Goal: Information Seeking & Learning: Find specific fact

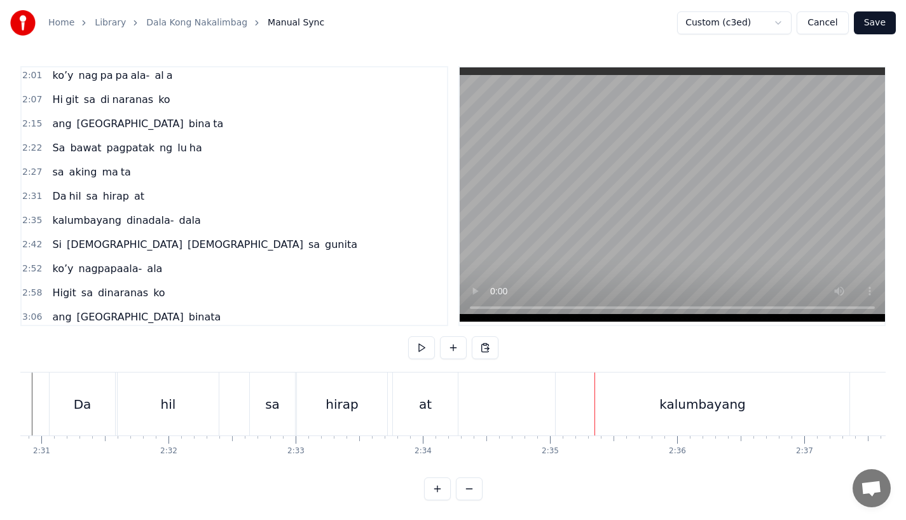
scroll to position [0, 19191]
click at [587, 397] on div "kalumbayang" at bounding box center [686, 403] width 294 height 63
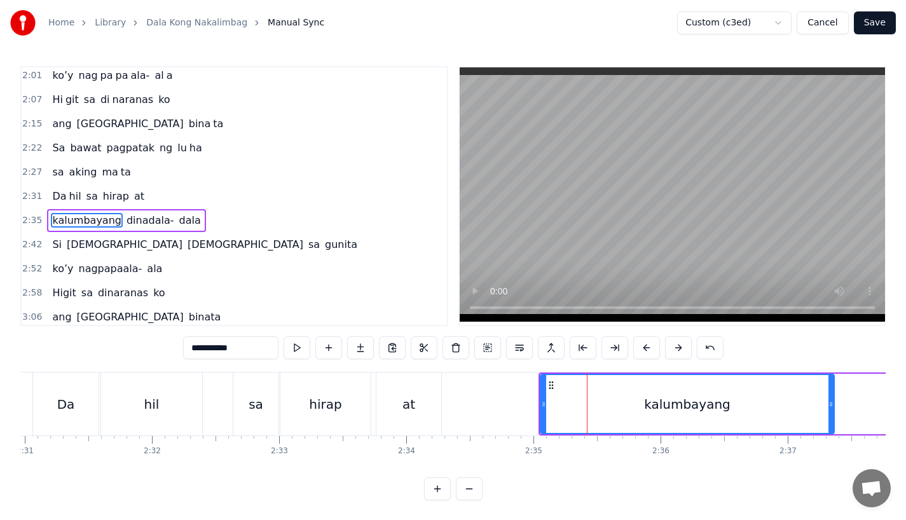
scroll to position [584, 0]
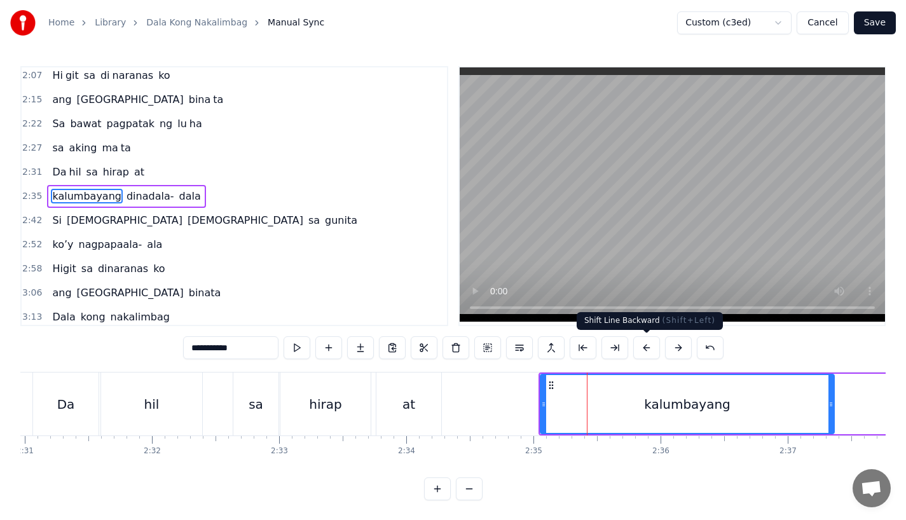
click at [648, 352] on button at bounding box center [646, 347] width 27 height 23
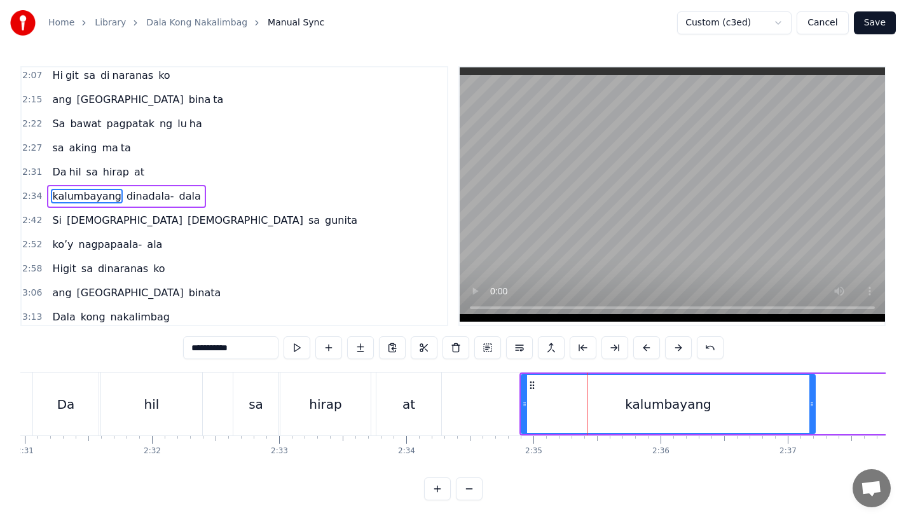
click at [648, 352] on button at bounding box center [646, 347] width 27 height 23
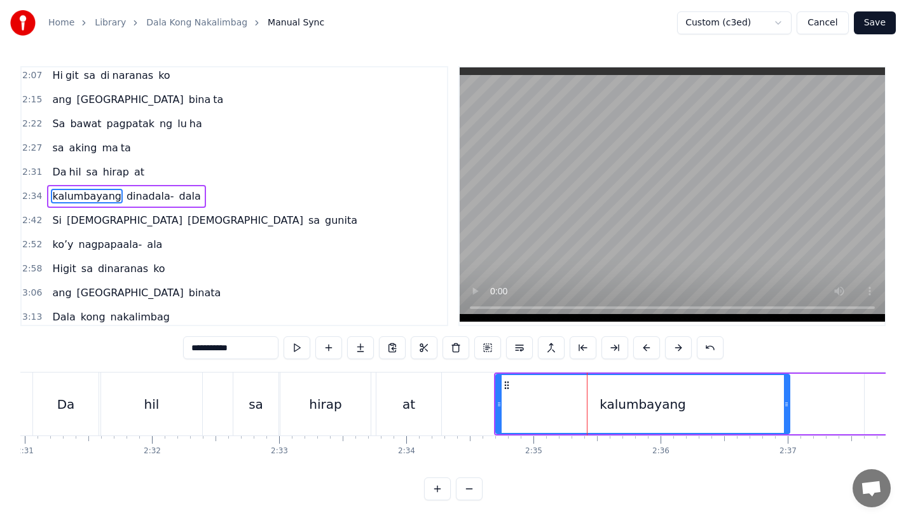
click at [648, 352] on button at bounding box center [646, 347] width 27 height 23
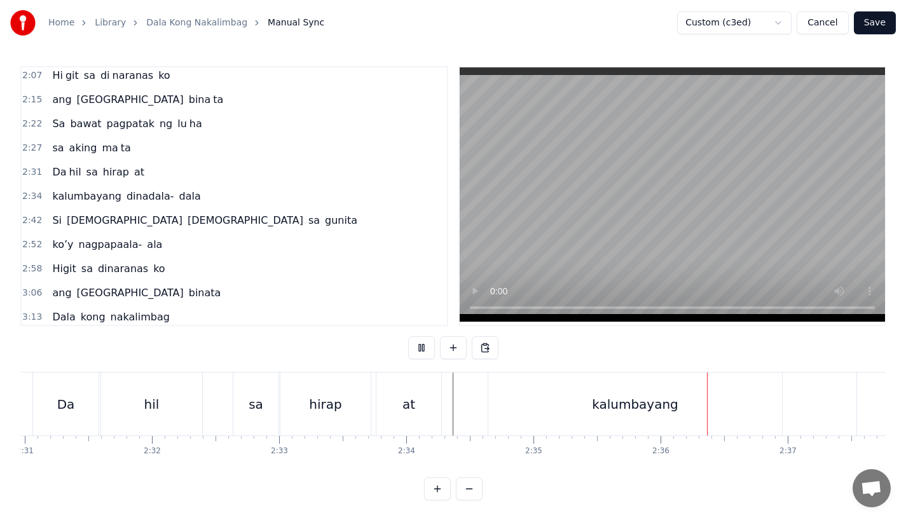
click at [546, 399] on div "kalumbayang" at bounding box center [635, 403] width 294 height 63
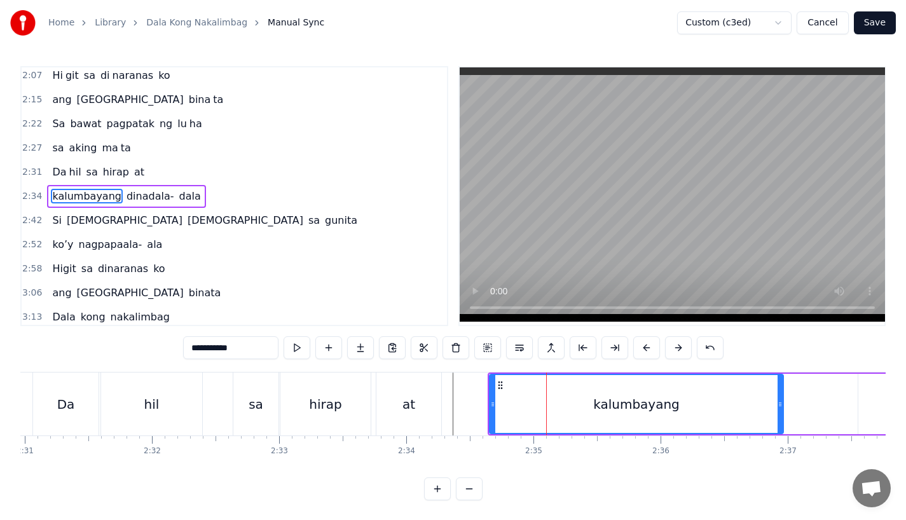
click at [428, 398] on div "at" at bounding box center [408, 403] width 65 height 63
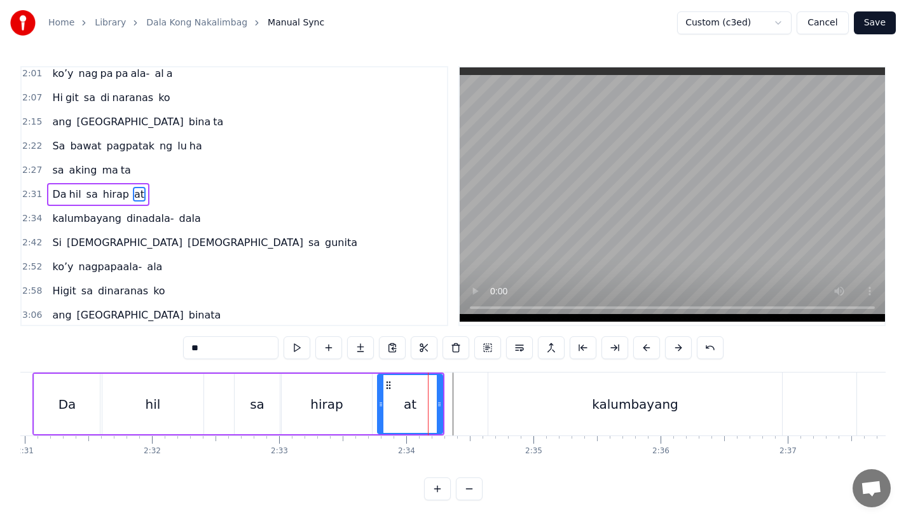
scroll to position [559, 0]
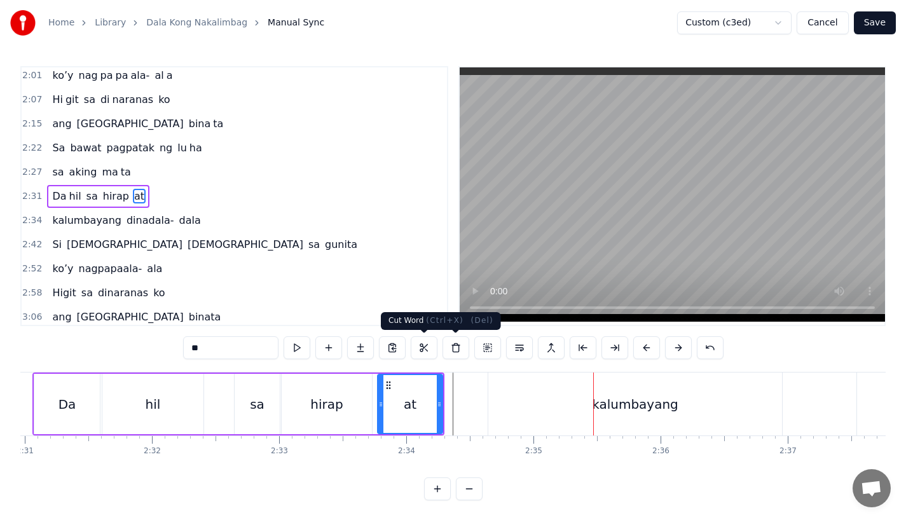
click at [424, 390] on div "at" at bounding box center [410, 404] width 64 height 58
click at [559, 398] on div "kalumbayang" at bounding box center [635, 403] width 294 height 63
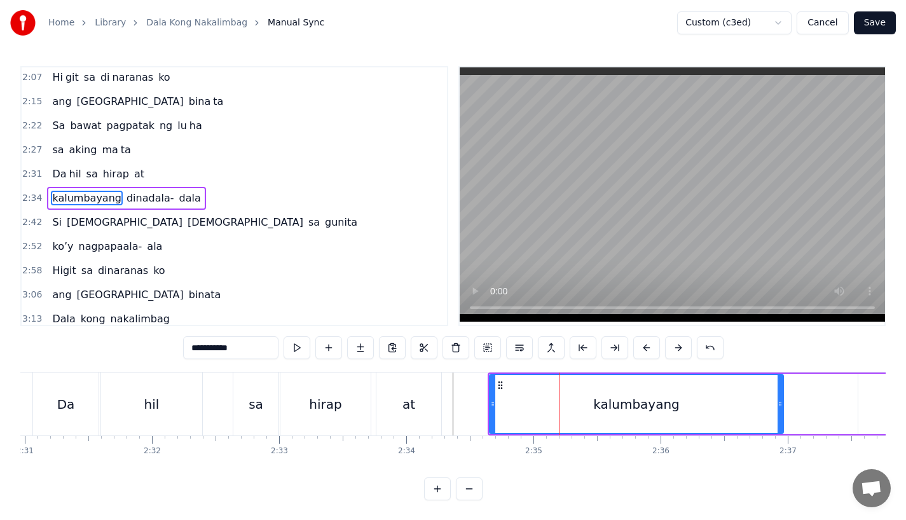
scroll to position [584, 0]
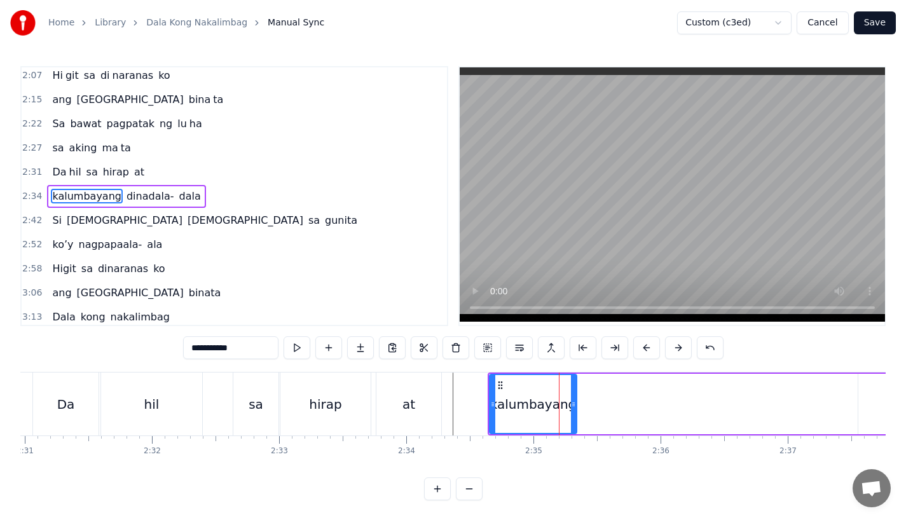
drag, startPoint x: 780, startPoint y: 404, endPoint x: 573, endPoint y: 403, distance: 206.6
click at [573, 403] on icon at bounding box center [573, 404] width 5 height 10
drag, startPoint x: 215, startPoint y: 347, endPoint x: 300, endPoint y: 346, distance: 85.2
click at [300, 346] on div "**********" at bounding box center [453, 347] width 540 height 23
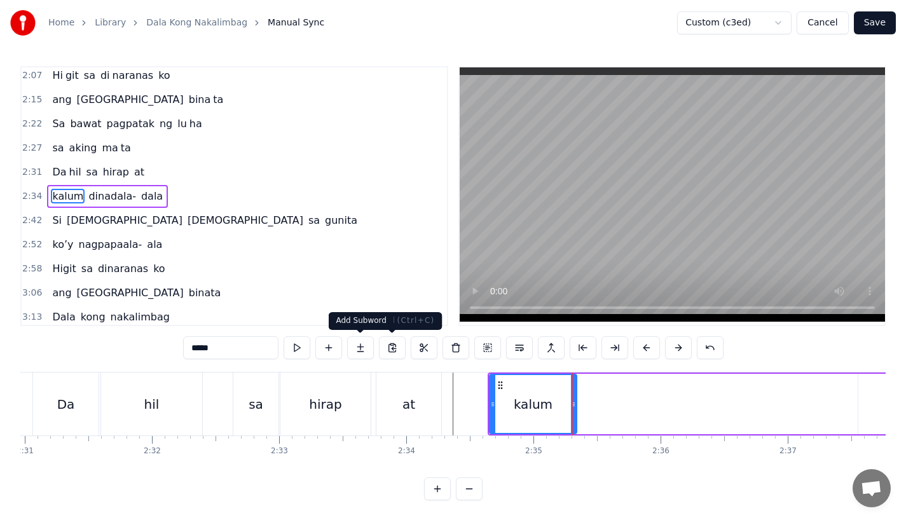
type input "*****"
click at [358, 352] on button at bounding box center [360, 347] width 27 height 23
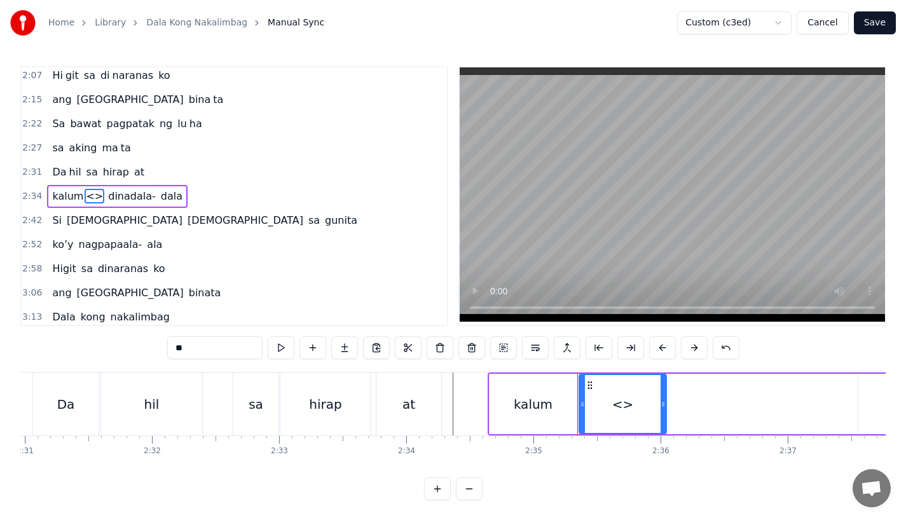
drag, startPoint x: 194, startPoint y: 339, endPoint x: 142, endPoint y: 339, distance: 52.1
click at [142, 339] on div "0:15 Pagsubok ay dumara ting, 0:19 sapin- saping kapang lawan 0:23 Puso’y ibig …" at bounding box center [452, 283] width 865 height 434
drag, startPoint x: 174, startPoint y: 339, endPoint x: 191, endPoint y: 339, distance: 16.5
click at [191, 339] on div "0:15 Pagsubok ay dumara ting, 0:19 sapin- saping kapang lawan 0:23 Puso’y ibig …" at bounding box center [452, 283] width 865 height 434
click at [191, 345] on input "**" at bounding box center [214, 347] width 95 height 23
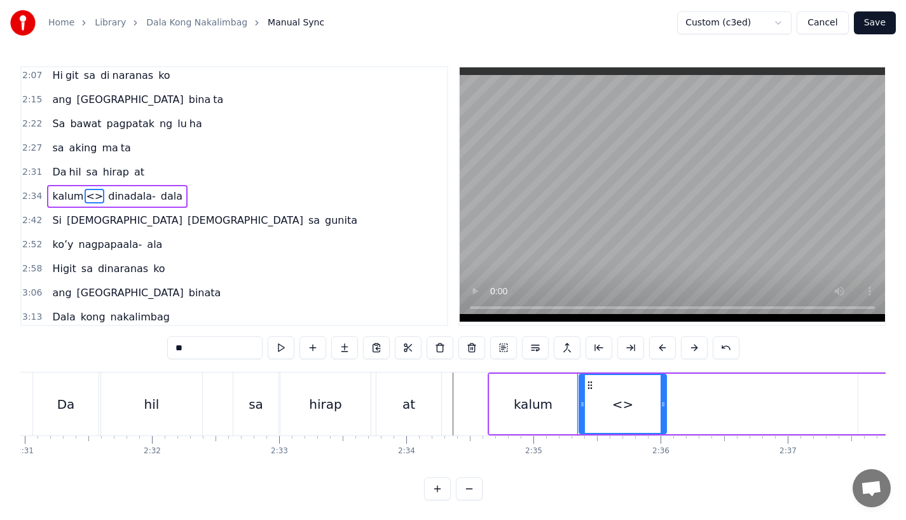
click at [191, 345] on input "**" at bounding box center [214, 347] width 95 height 23
paste input "****"
type input "******"
click at [665, 410] on div "bayang" at bounding box center [622, 404] width 88 height 60
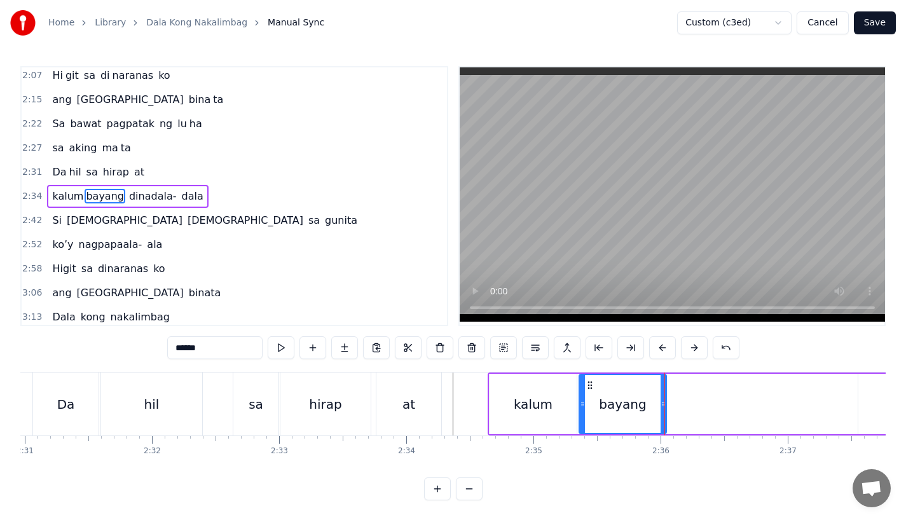
drag, startPoint x: 664, startPoint y: 409, endPoint x: 696, endPoint y: 409, distance: 32.4
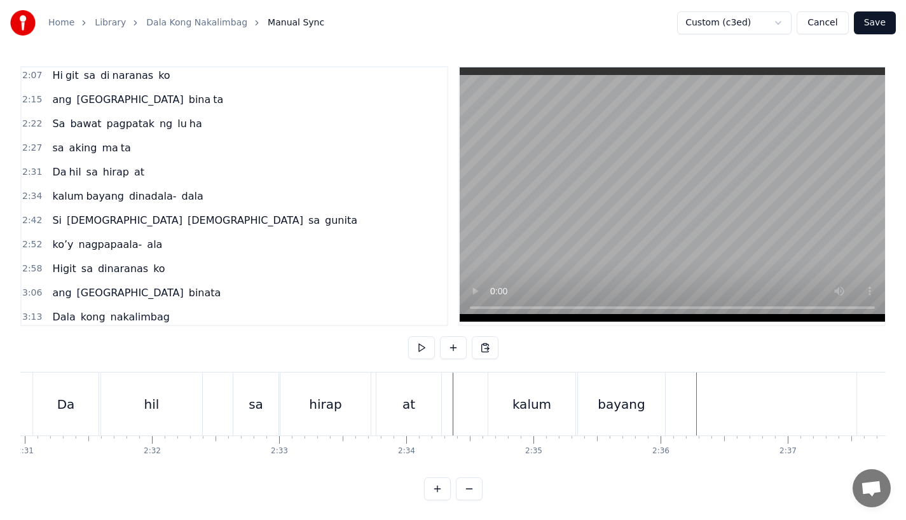
click at [641, 406] on div "bayang" at bounding box center [621, 403] width 87 height 63
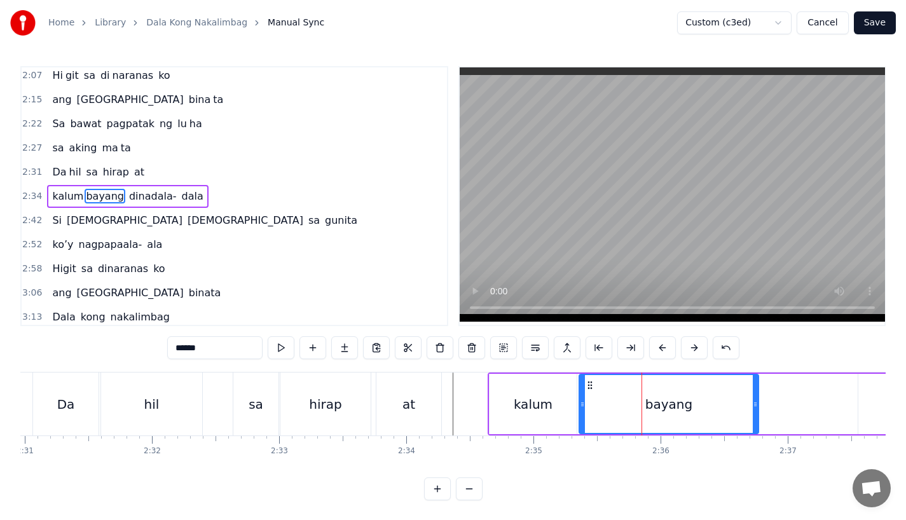
drag, startPoint x: 662, startPoint y: 406, endPoint x: 755, endPoint y: 406, distance: 93.4
click at [755, 406] on icon at bounding box center [755, 404] width 5 height 10
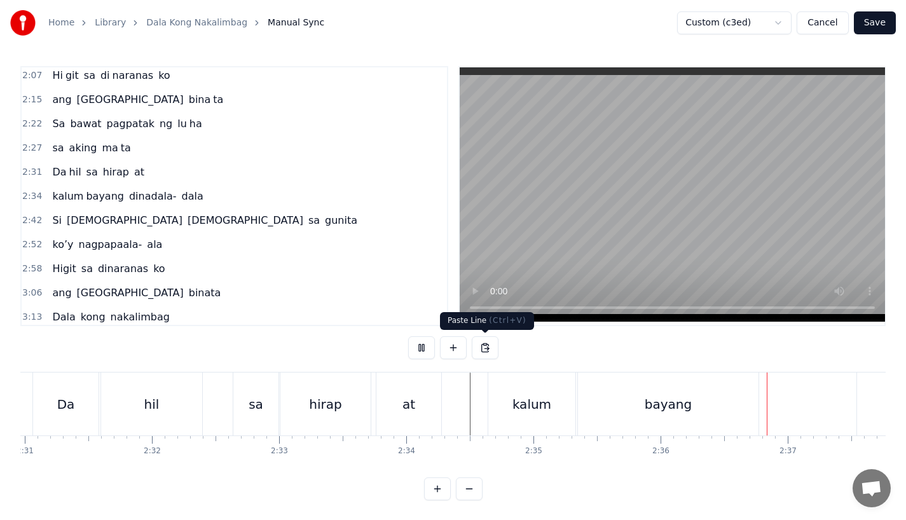
click at [526, 386] on div "kalum" at bounding box center [531, 403] width 87 height 63
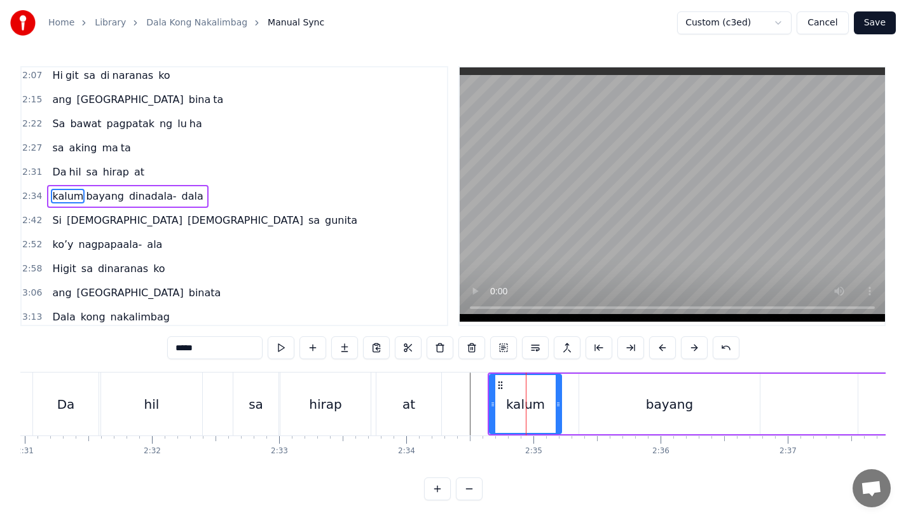
drag, startPoint x: 571, startPoint y: 403, endPoint x: 555, endPoint y: 403, distance: 15.9
click at [556, 403] on icon at bounding box center [558, 404] width 5 height 10
click at [578, 403] on div "bayang" at bounding box center [669, 404] width 182 height 60
type input "******"
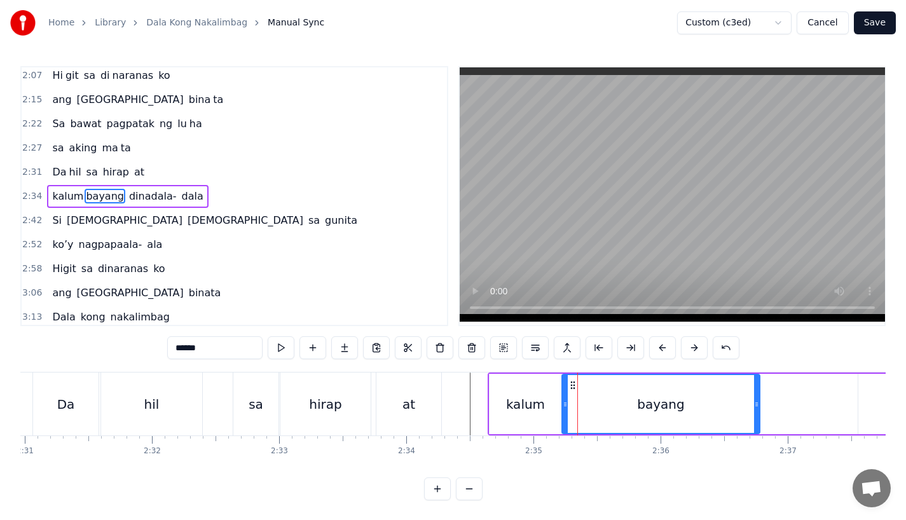
drag, startPoint x: 582, startPoint y: 404, endPoint x: 564, endPoint y: 404, distance: 17.2
click at [564, 404] on icon at bounding box center [565, 404] width 5 height 10
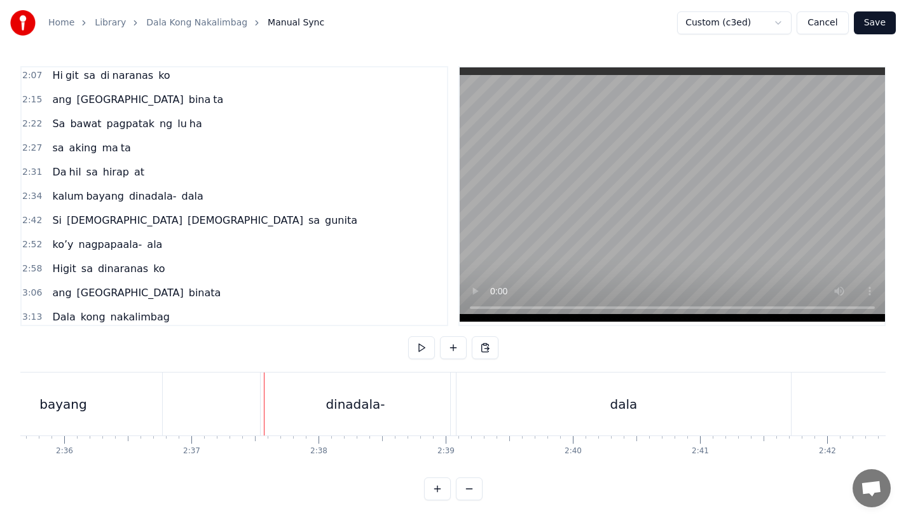
scroll to position [0, 19631]
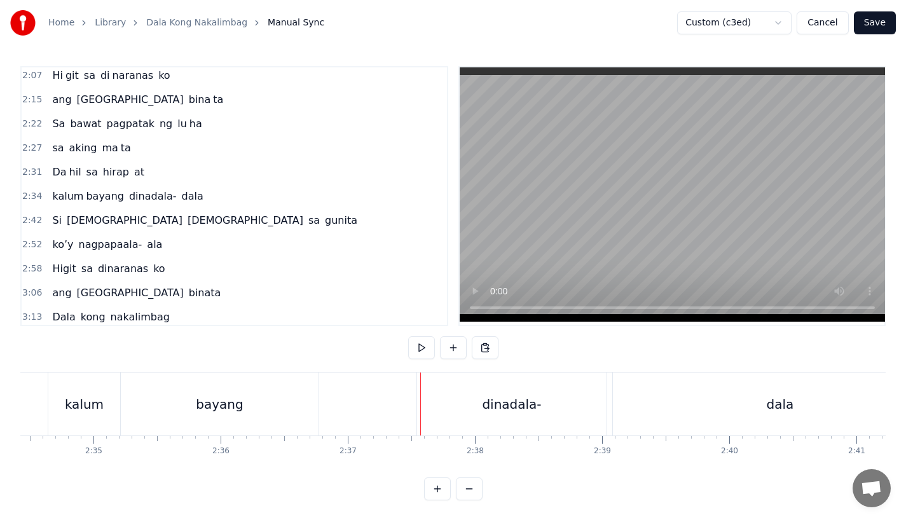
click at [527, 405] on div "dinadala-" at bounding box center [511, 404] width 59 height 19
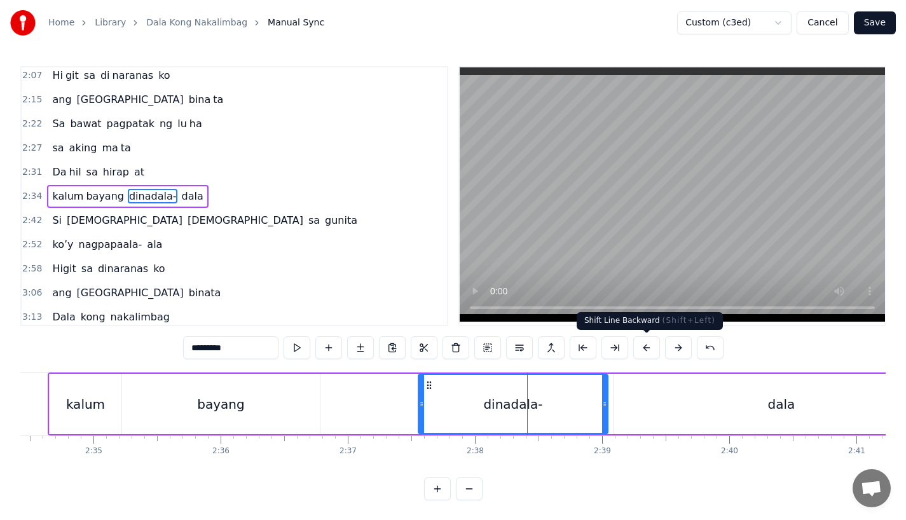
click at [641, 349] on button at bounding box center [646, 347] width 27 height 23
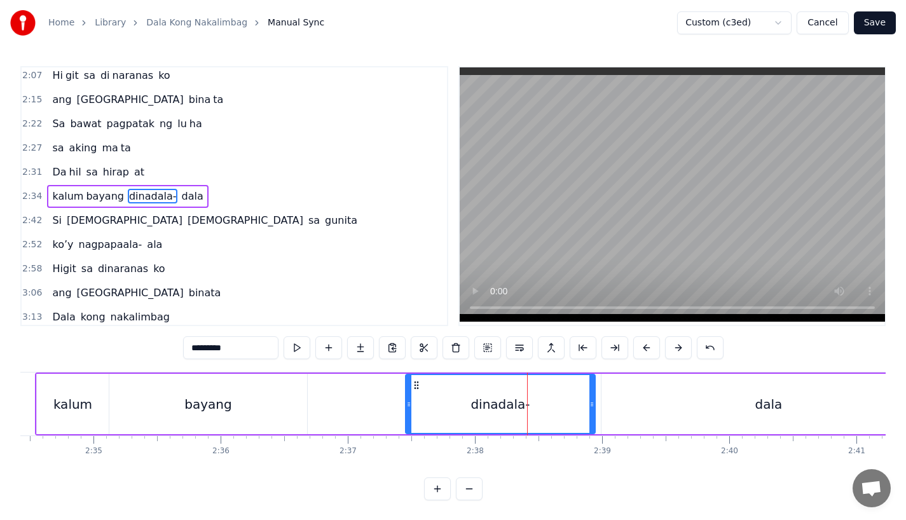
click at [641, 349] on button at bounding box center [646, 347] width 27 height 23
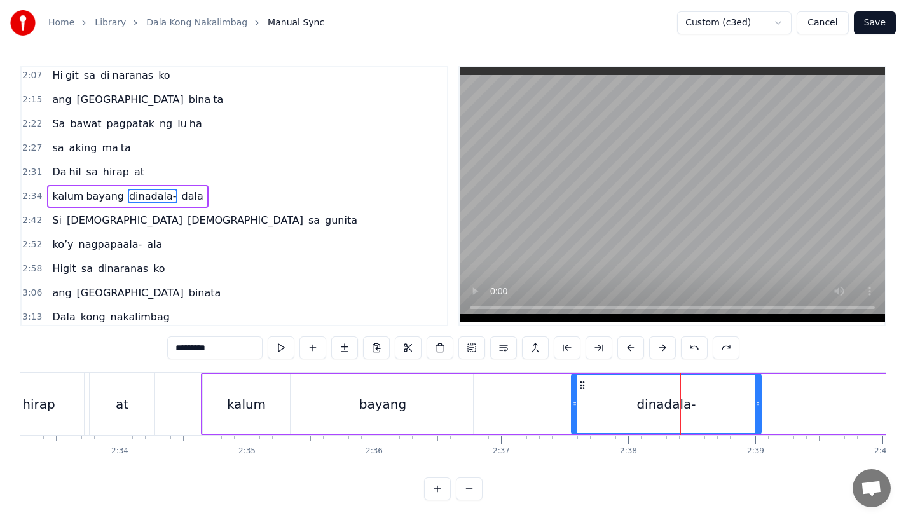
scroll to position [0, 19331]
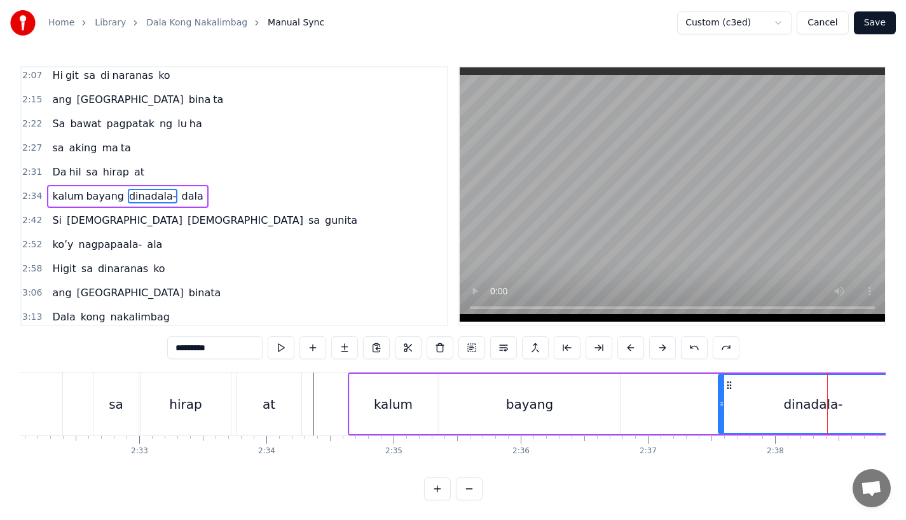
click at [376, 399] on div "kalum" at bounding box center [393, 404] width 87 height 60
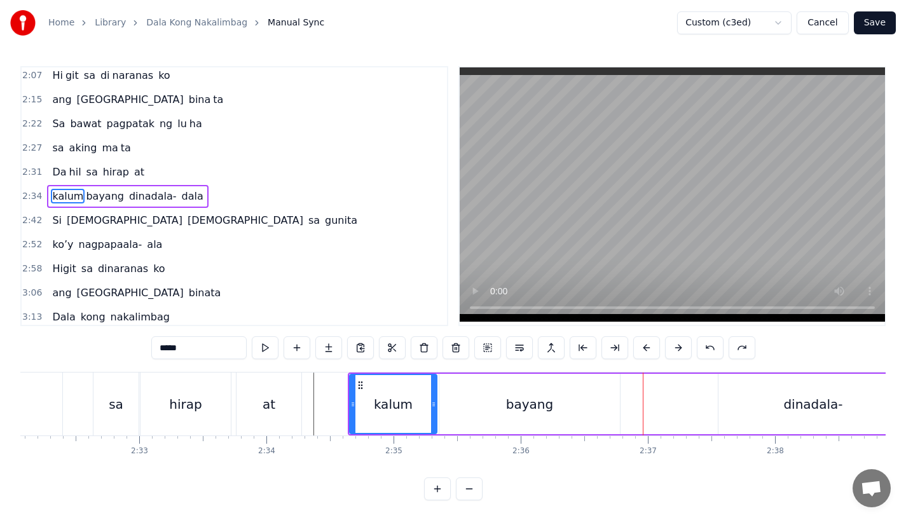
click at [285, 396] on div "at" at bounding box center [268, 403] width 65 height 63
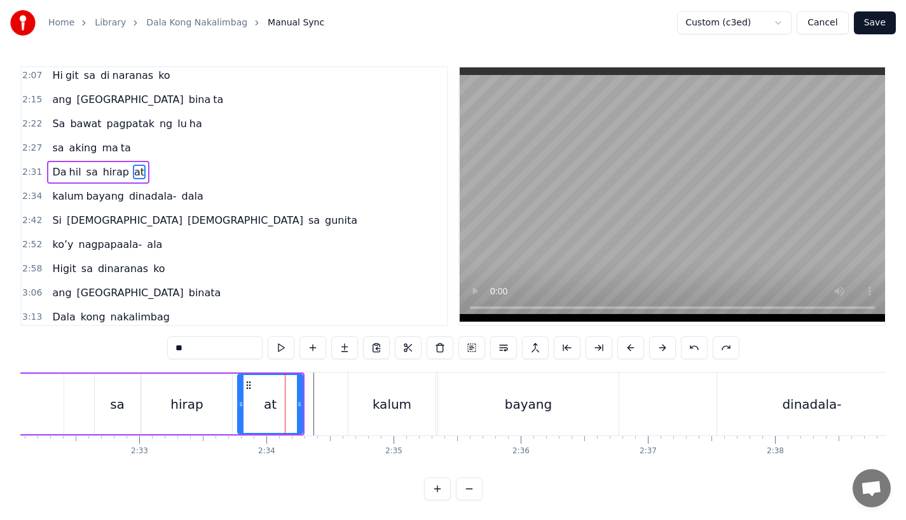
scroll to position [559, 0]
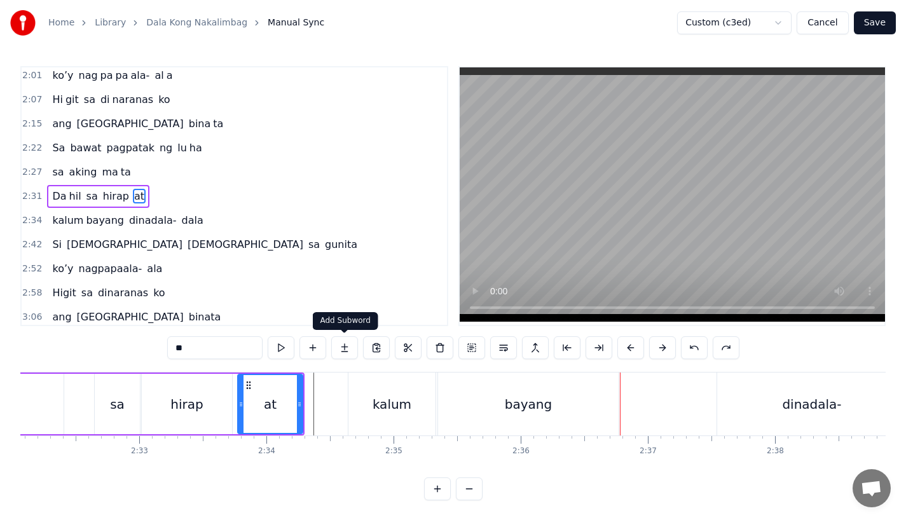
click at [388, 406] on div "kalum" at bounding box center [391, 404] width 39 height 19
type input "*****"
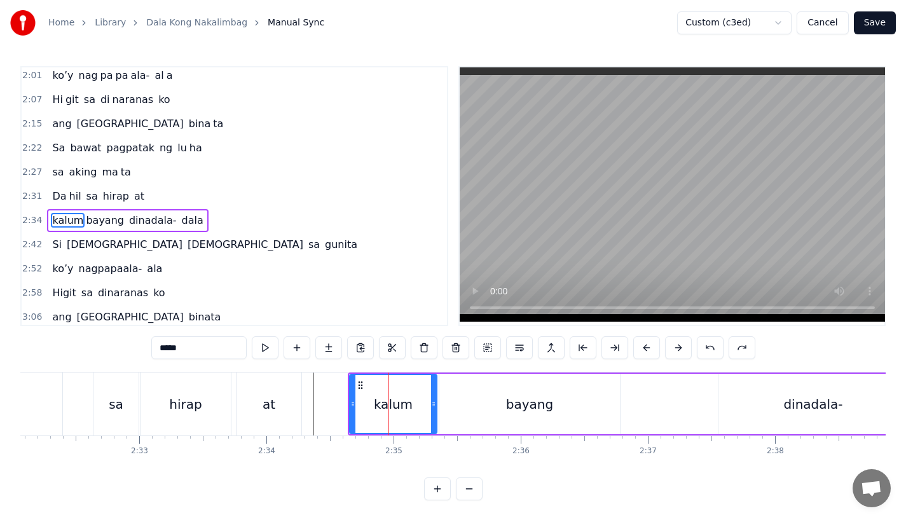
scroll to position [584, 0]
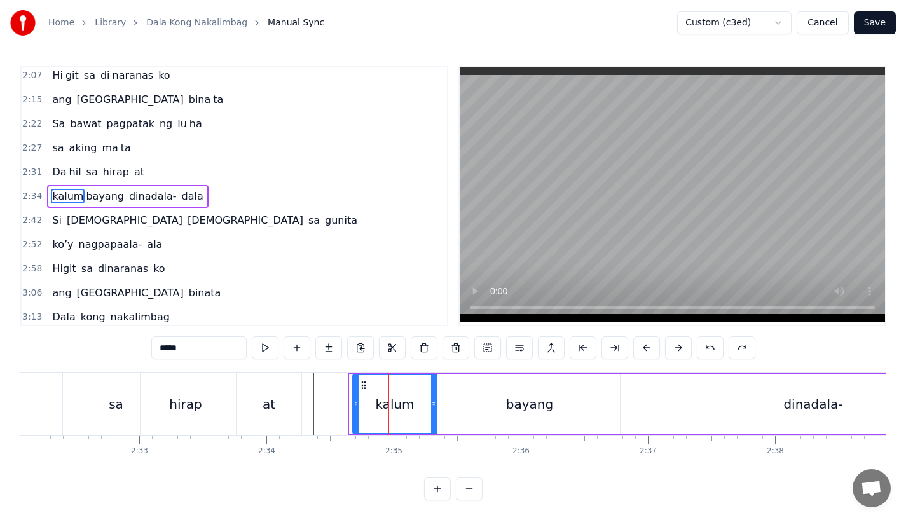
drag, startPoint x: 355, startPoint y: 407, endPoint x: 363, endPoint y: 406, distance: 8.3
click at [358, 406] on icon at bounding box center [355, 404] width 5 height 10
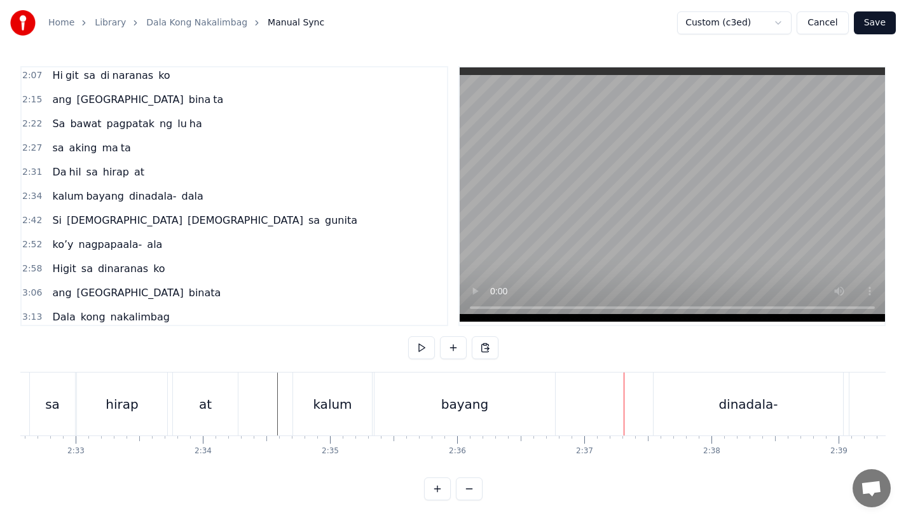
scroll to position [0, 19418]
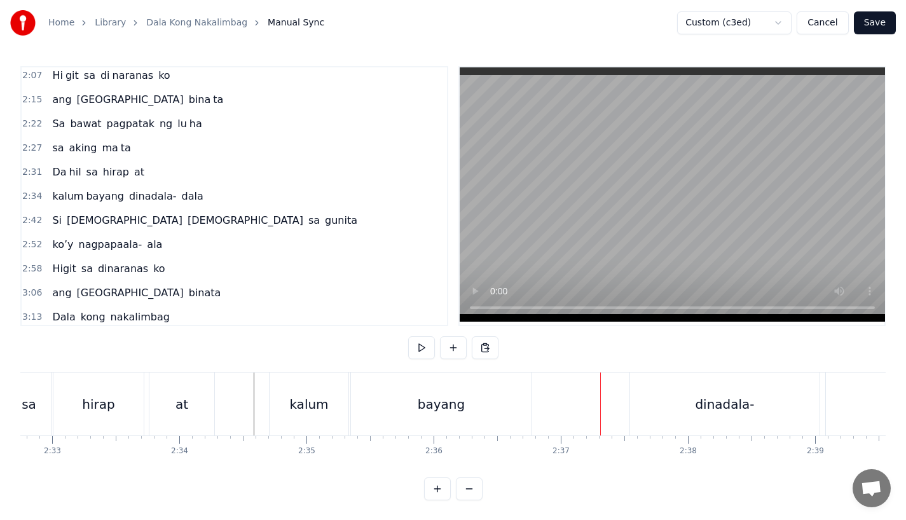
click at [666, 403] on div "dinadala-" at bounding box center [724, 403] width 189 height 63
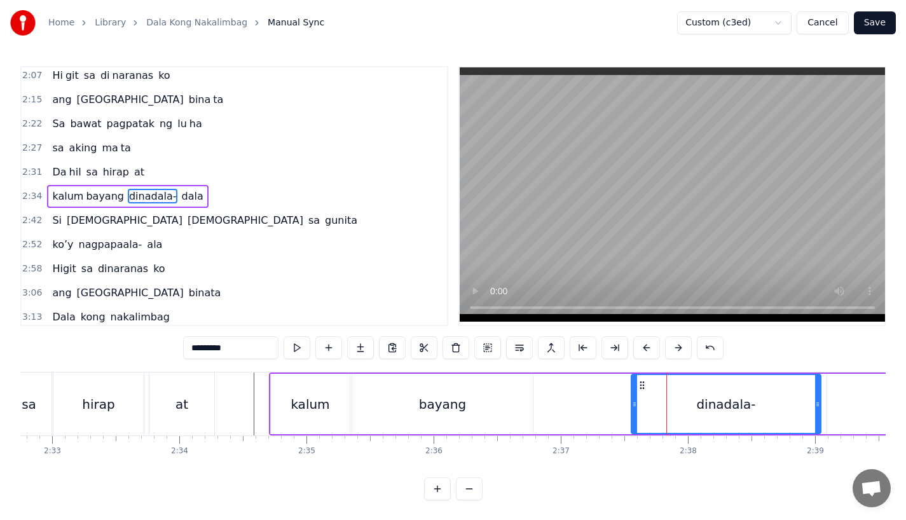
click at [546, 390] on div "[PERSON_NAME] [GEOGRAPHIC_DATA]- [GEOGRAPHIC_DATA]" at bounding box center [716, 403] width 894 height 63
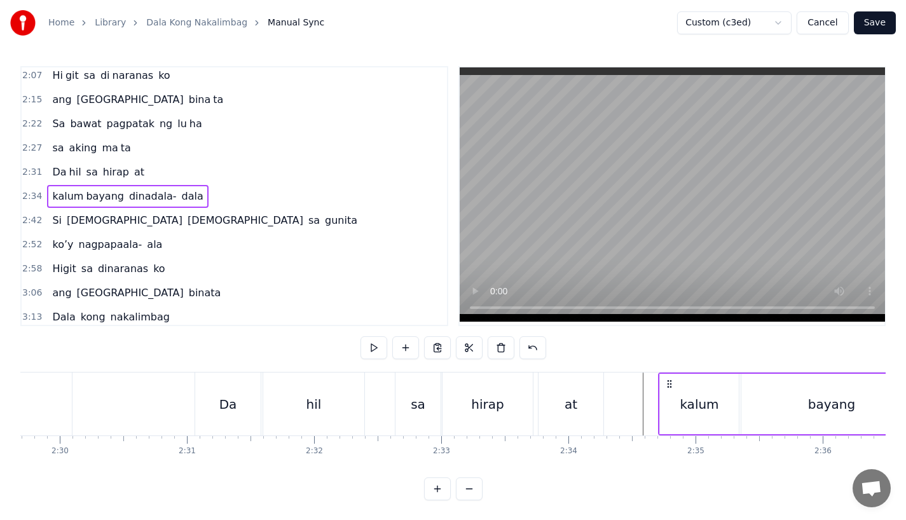
scroll to position [0, 18989]
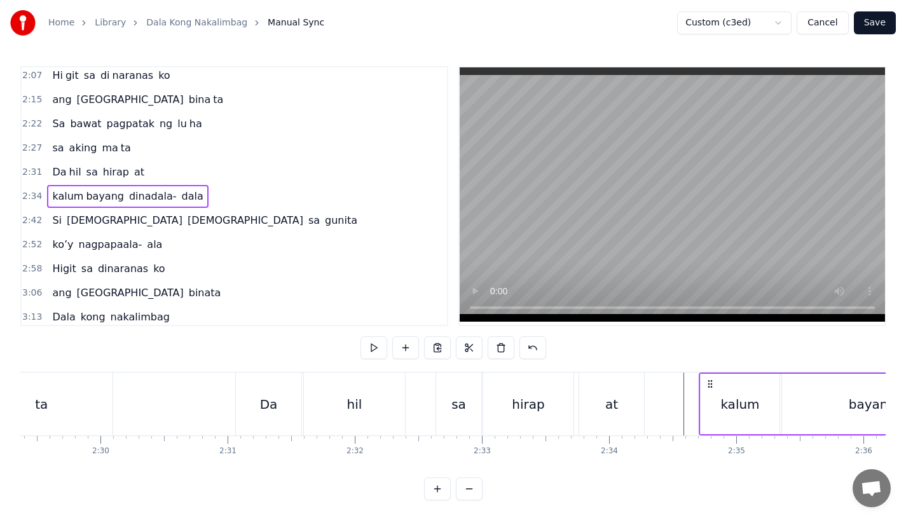
click at [479, 402] on div "sa" at bounding box center [458, 403] width 45 height 63
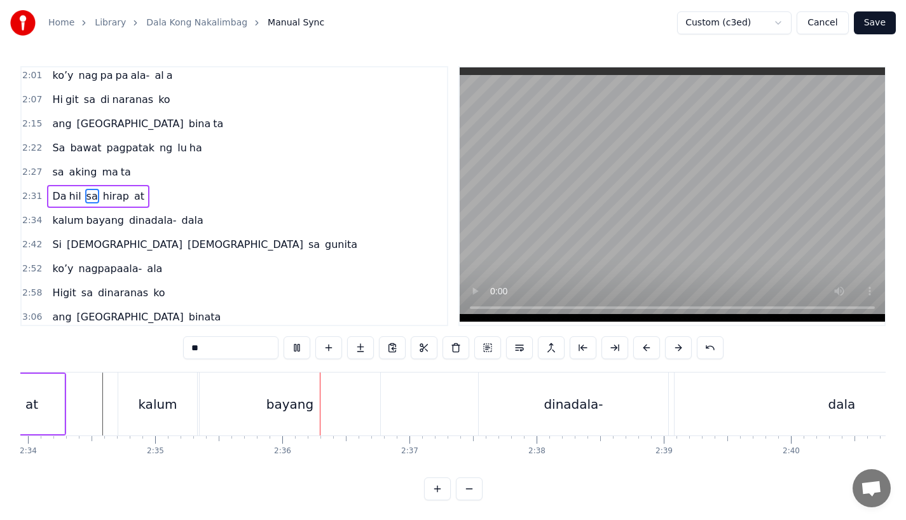
scroll to position [0, 19745]
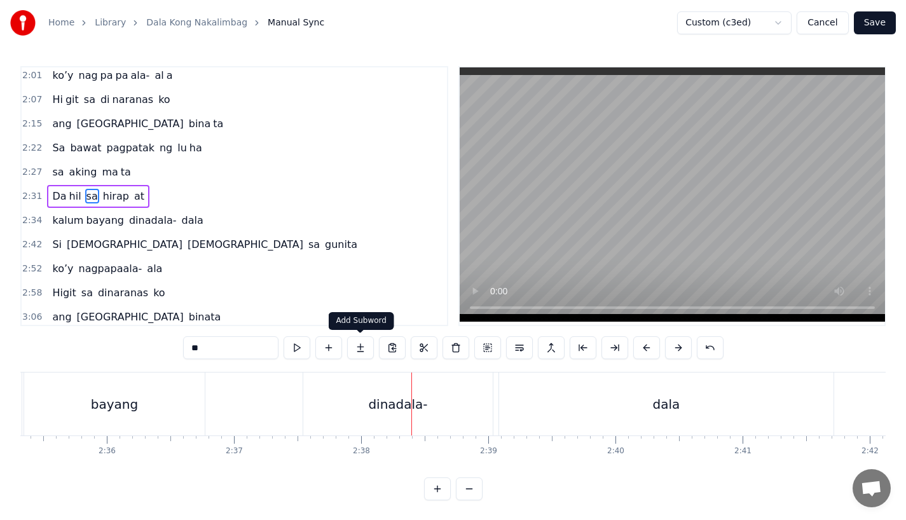
click at [366, 391] on div "dinadala-" at bounding box center [397, 403] width 189 height 63
type input "*********"
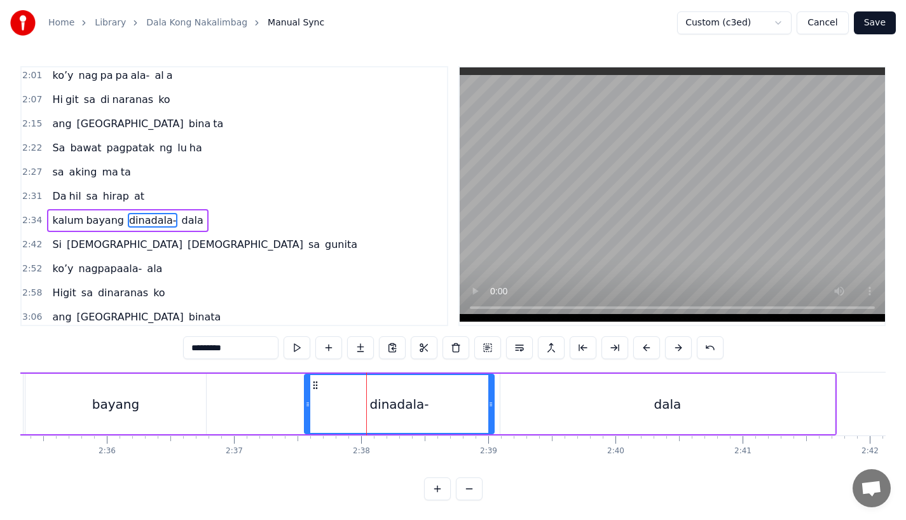
scroll to position [584, 0]
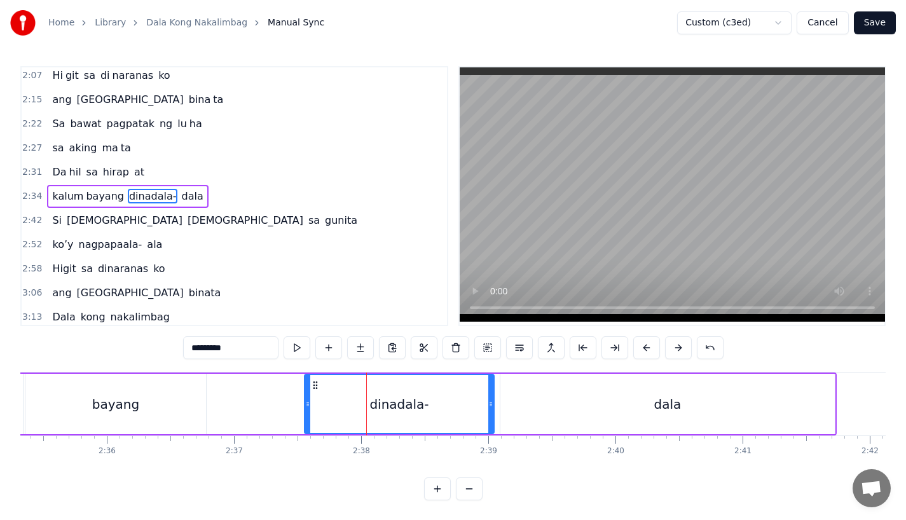
click at [296, 385] on div "[PERSON_NAME] [GEOGRAPHIC_DATA]- [GEOGRAPHIC_DATA]" at bounding box center [389, 403] width 894 height 63
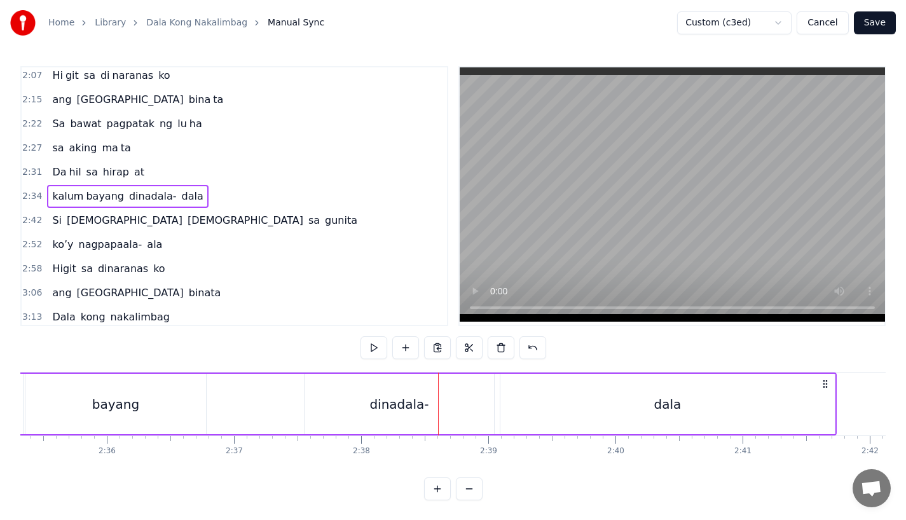
click at [442, 410] on div "dinadala-" at bounding box center [398, 404] width 189 height 60
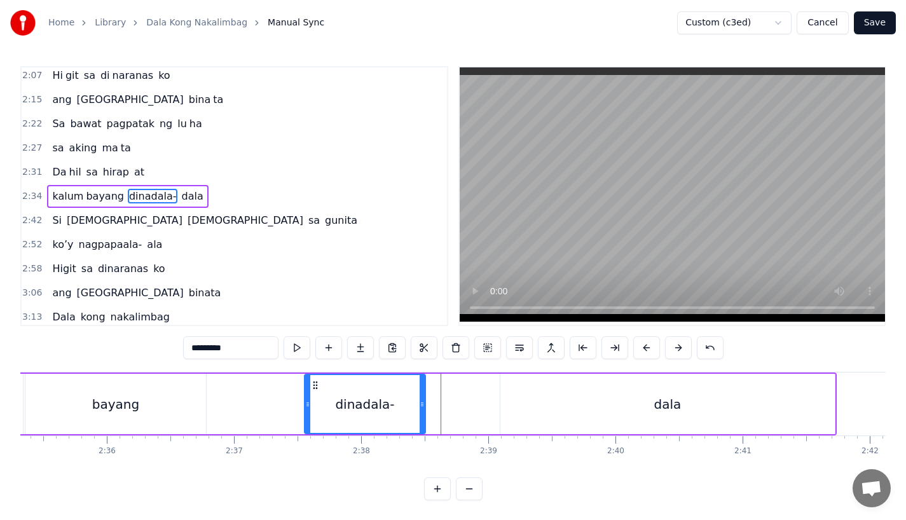
drag, startPoint x: 489, startPoint y: 410, endPoint x: 420, endPoint y: 408, distance: 69.3
click at [420, 408] on div at bounding box center [422, 404] width 5 height 58
drag, startPoint x: 209, startPoint y: 346, endPoint x: 266, endPoint y: 346, distance: 56.6
click at [266, 346] on input "*********" at bounding box center [230, 347] width 95 height 23
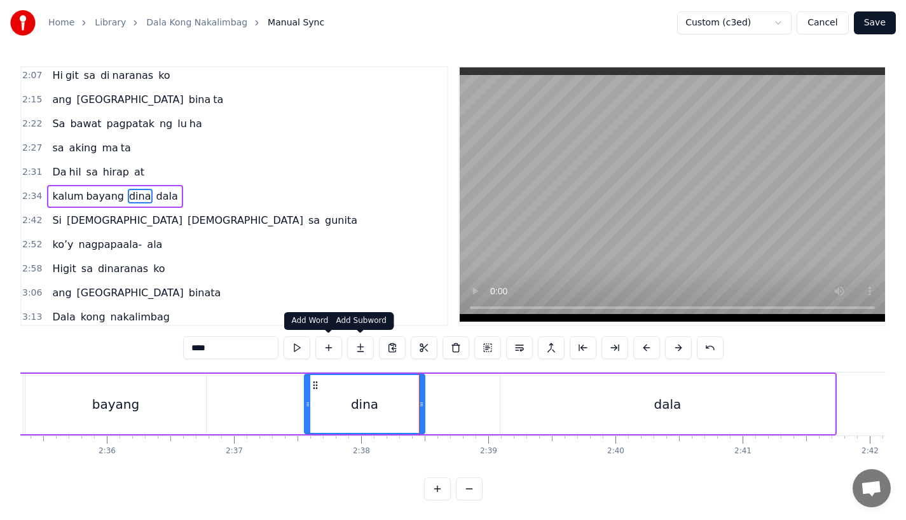
type input "****"
click at [353, 346] on button at bounding box center [360, 347] width 27 height 23
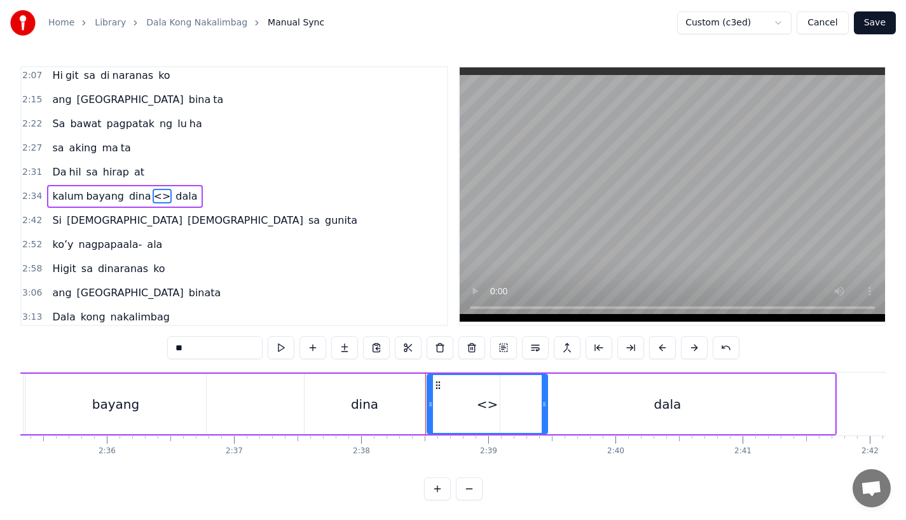
drag, startPoint x: 215, startPoint y: 340, endPoint x: 227, endPoint y: 358, distance: 21.5
click at [227, 358] on input "**" at bounding box center [214, 347] width 95 height 23
paste input "***"
type input "*****"
click at [299, 389] on div "kalum [PERSON_NAME]- dala" at bounding box center [389, 403] width 894 height 63
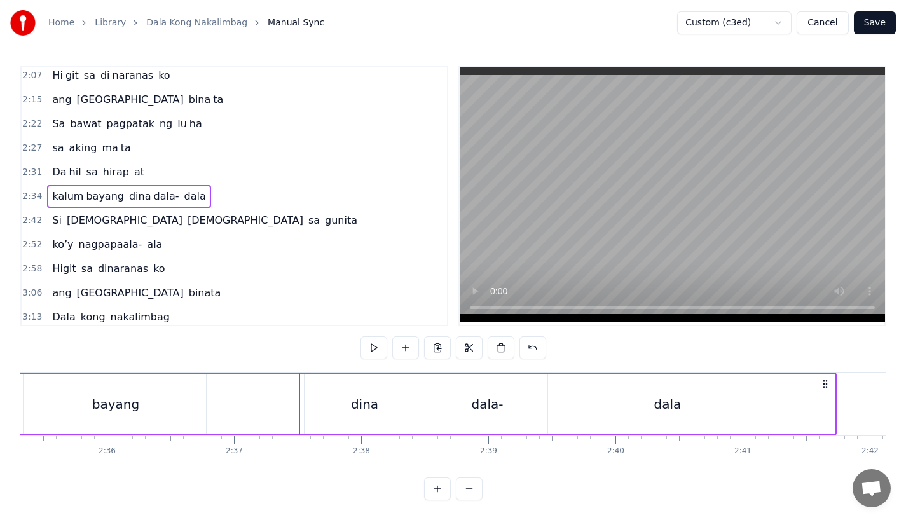
click at [329, 388] on div "dina" at bounding box center [364, 404] width 120 height 60
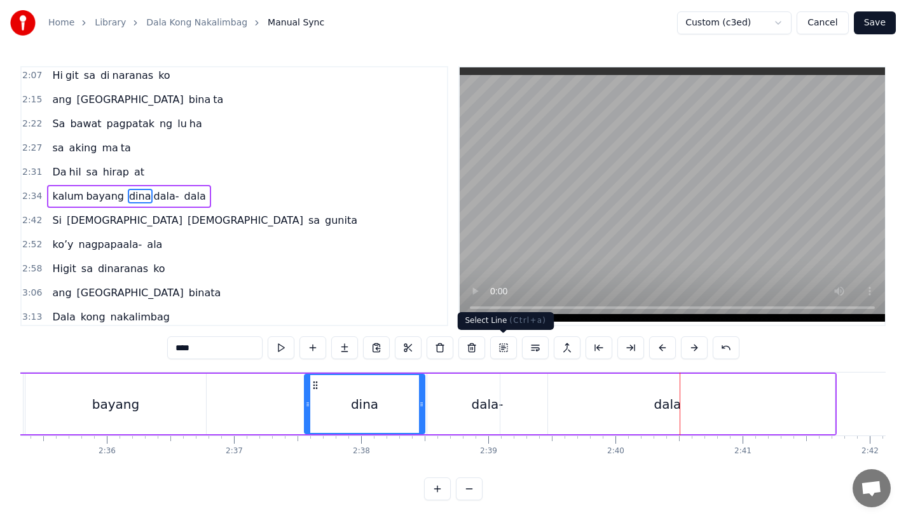
click at [596, 426] on div "dala" at bounding box center [667, 404] width 334 height 60
type input "****"
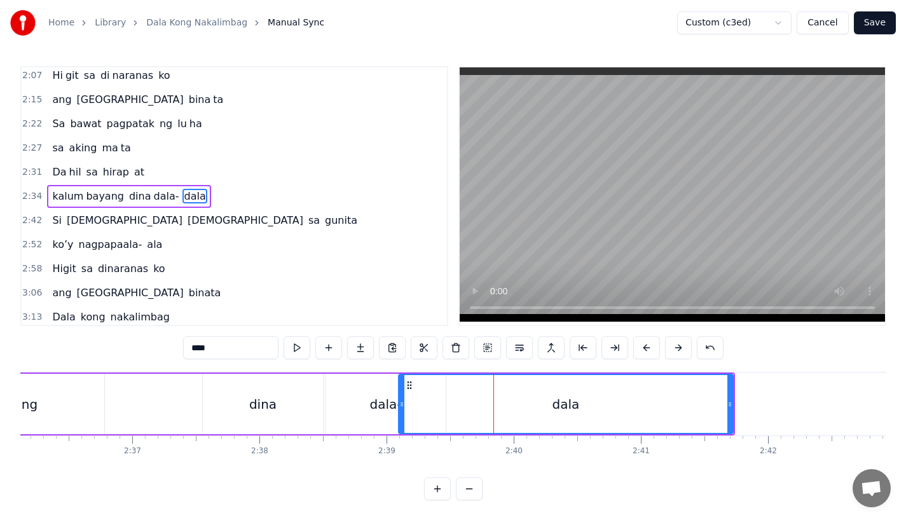
scroll to position [0, 19857]
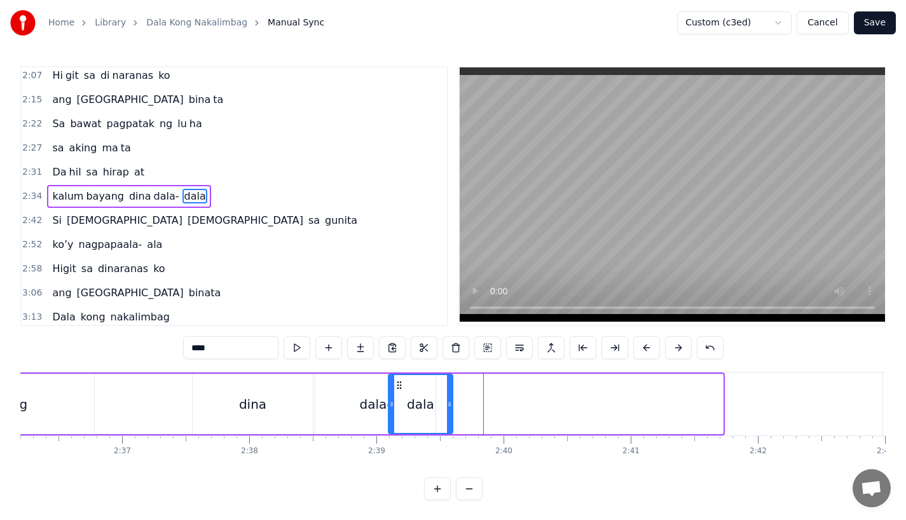
drag, startPoint x: 717, startPoint y: 416, endPoint x: 447, endPoint y: 414, distance: 269.5
click at [447, 414] on div at bounding box center [449, 404] width 5 height 58
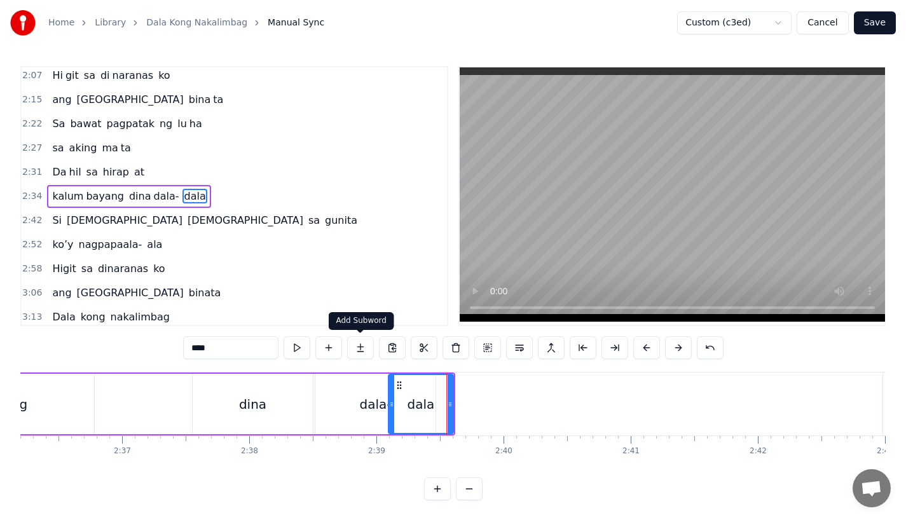
click at [358, 350] on button at bounding box center [360, 347] width 27 height 23
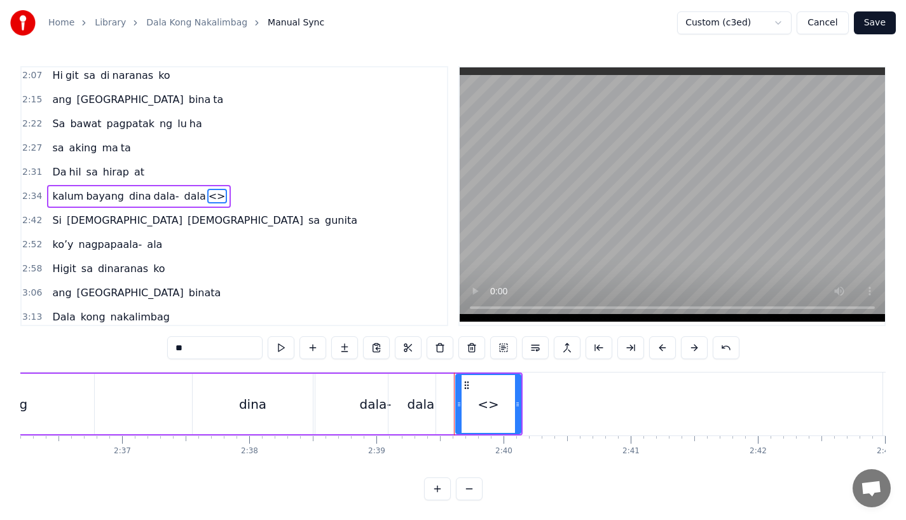
drag, startPoint x: 230, startPoint y: 348, endPoint x: 128, endPoint y: 344, distance: 101.8
click at [128, 348] on div "0:15 Pagsubok ay dumara ting, 0:19 sapin- saping kapang lawan 0:23 Puso’y ibig …" at bounding box center [452, 283] width 865 height 434
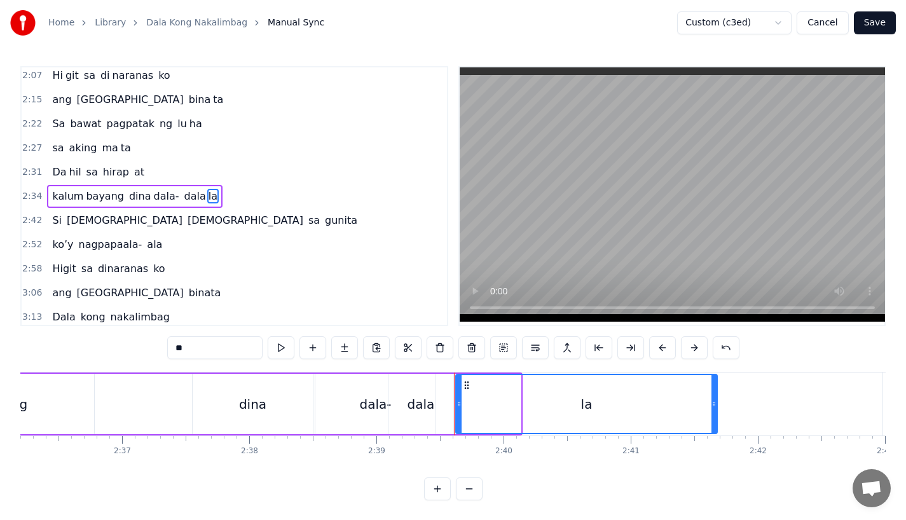
drag, startPoint x: 515, startPoint y: 413, endPoint x: 711, endPoint y: 412, distance: 196.4
click at [711, 412] on div at bounding box center [713, 404] width 5 height 58
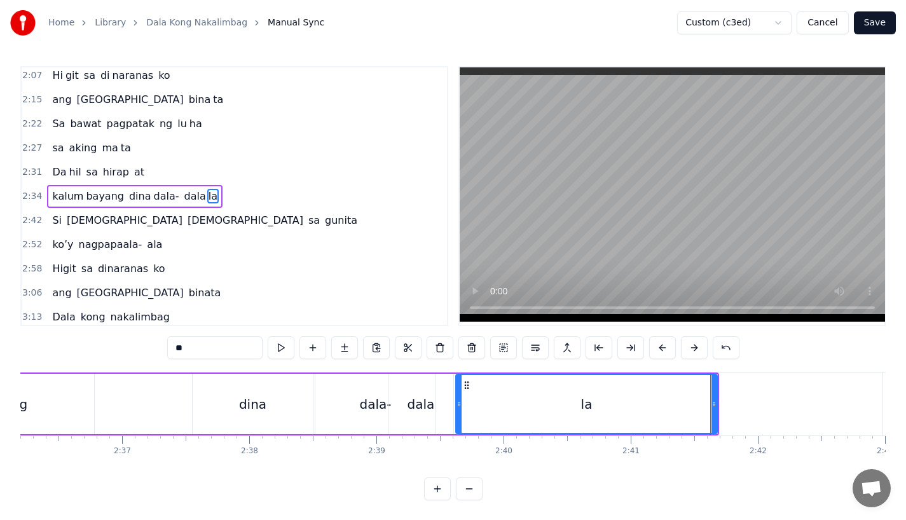
click at [427, 406] on div "dala" at bounding box center [420, 404] width 27 height 19
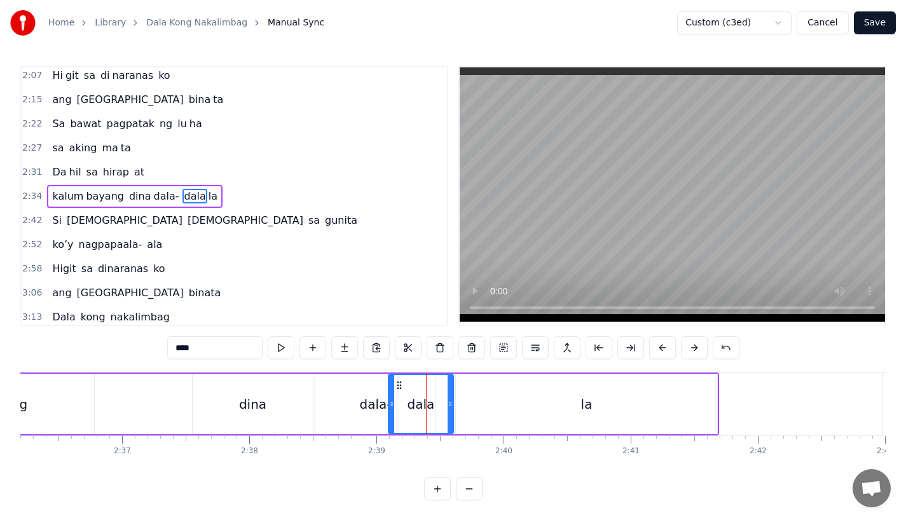
click at [197, 349] on input "****" at bounding box center [214, 347] width 95 height 23
click at [343, 419] on div "dala-" at bounding box center [375, 404] width 120 height 60
type input "*****"
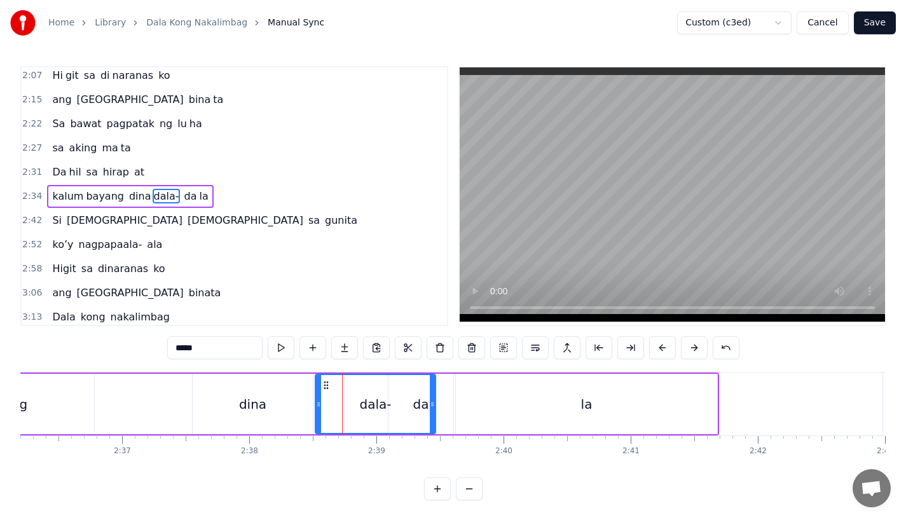
click at [428, 414] on div "dala-" at bounding box center [375, 404] width 119 height 58
drag, startPoint x: 432, startPoint y: 415, endPoint x: 385, endPoint y: 415, distance: 47.0
click at [385, 415] on div at bounding box center [385, 404] width 5 height 58
click at [177, 397] on div "kalum [PERSON_NAME]- da la" at bounding box center [274, 403] width 889 height 63
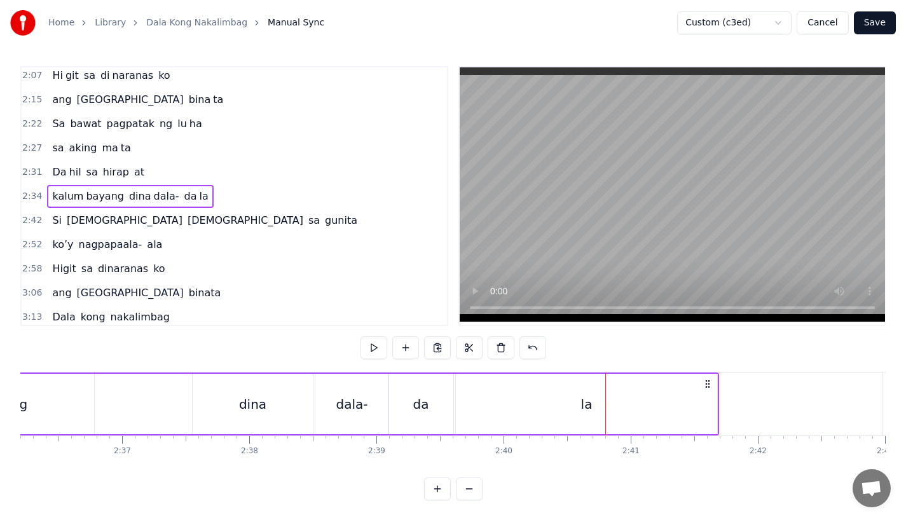
click at [272, 399] on div "dina" at bounding box center [253, 404] width 120 height 60
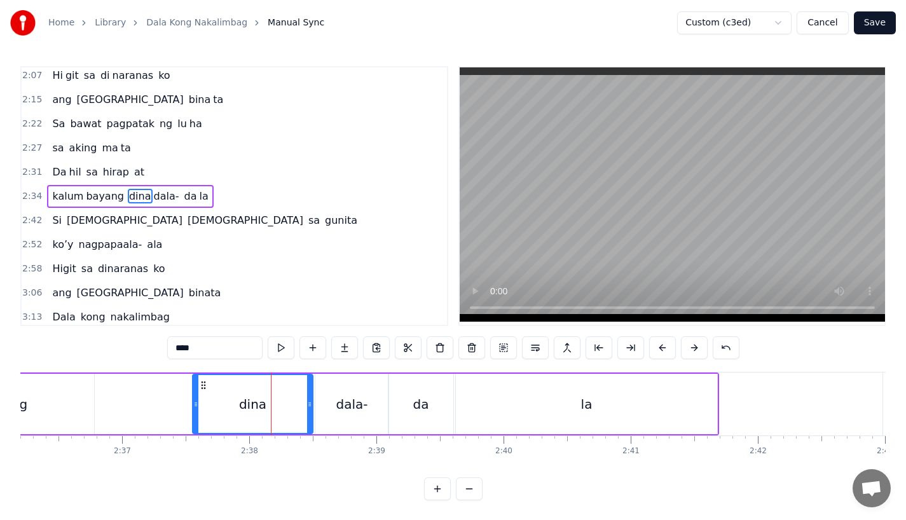
click at [226, 389] on div "dina" at bounding box center [252, 404] width 119 height 58
drag, startPoint x: 310, startPoint y: 407, endPoint x: 330, endPoint y: 407, distance: 19.7
click at [324, 407] on icon at bounding box center [321, 404] width 5 height 10
click at [350, 407] on div "dala-" at bounding box center [352, 404] width 32 height 19
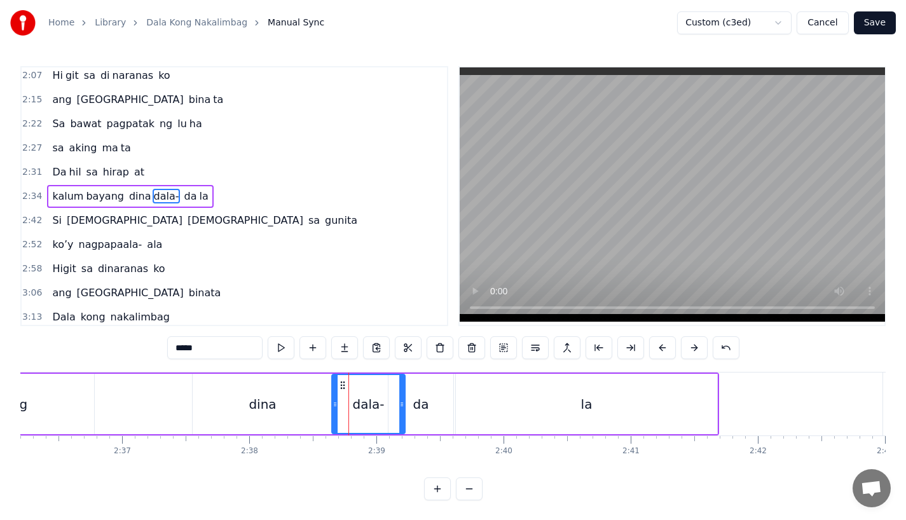
drag, startPoint x: 324, startPoint y: 382, endPoint x: 341, endPoint y: 382, distance: 16.5
click at [341, 382] on circle at bounding box center [341, 382] width 1 height 1
click at [427, 407] on div "da" at bounding box center [421, 404] width 16 height 19
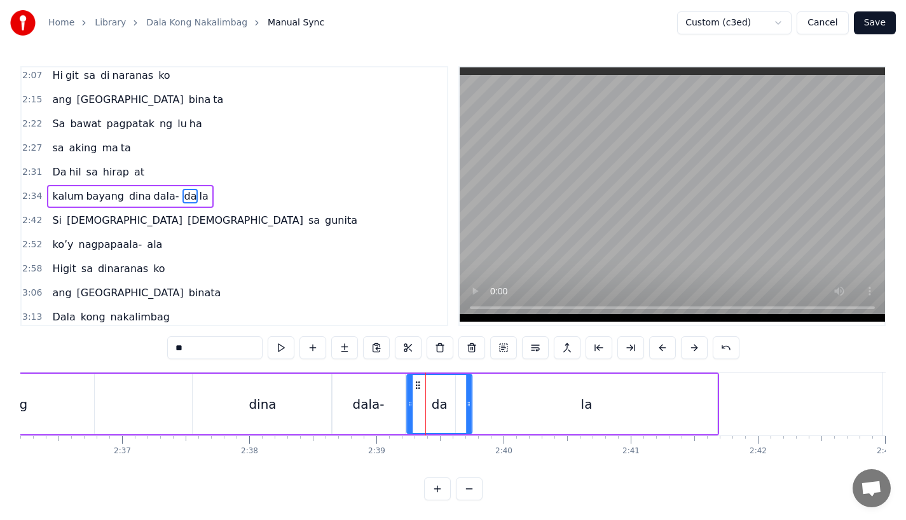
drag, startPoint x: 397, startPoint y: 379, endPoint x: 417, endPoint y: 379, distance: 19.7
click at [417, 380] on icon at bounding box center [418, 385] width 10 height 10
click at [502, 406] on div "la" at bounding box center [586, 404] width 261 height 60
type input "**"
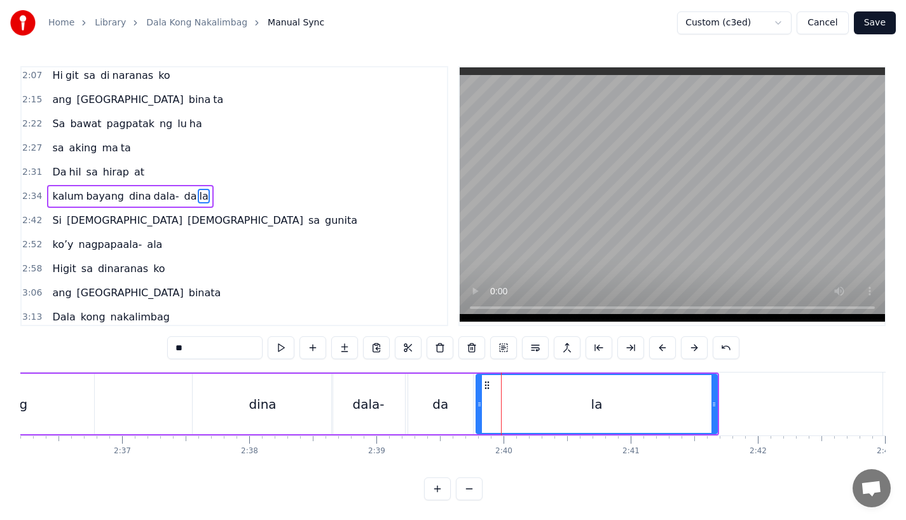
drag, startPoint x: 456, startPoint y: 401, endPoint x: 479, endPoint y: 401, distance: 22.2
click at [479, 401] on icon at bounding box center [479, 404] width 5 height 10
click at [167, 386] on div "kalum [PERSON_NAME]- da la" at bounding box center [274, 403] width 889 height 63
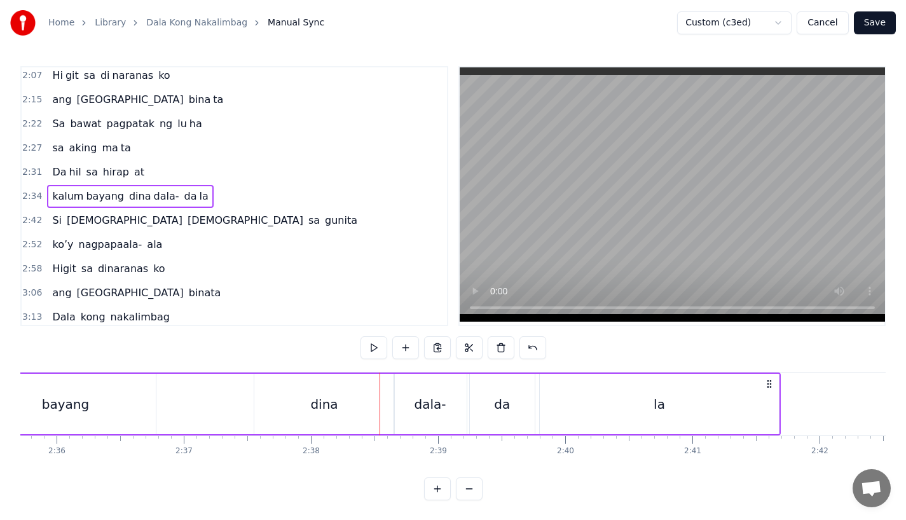
scroll to position [0, 19766]
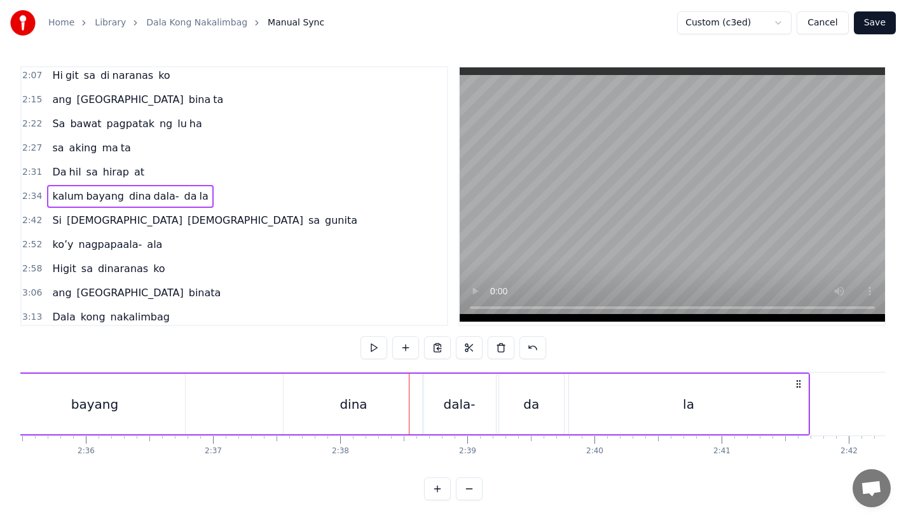
click at [155, 407] on div "bayang" at bounding box center [94, 404] width 181 height 60
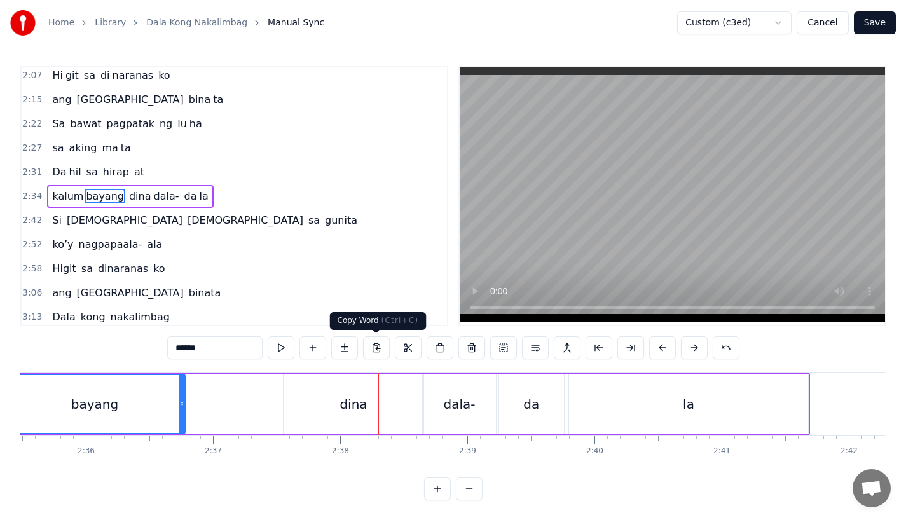
click at [385, 413] on div "dina" at bounding box center [353, 404] width 140 height 60
type input "****"
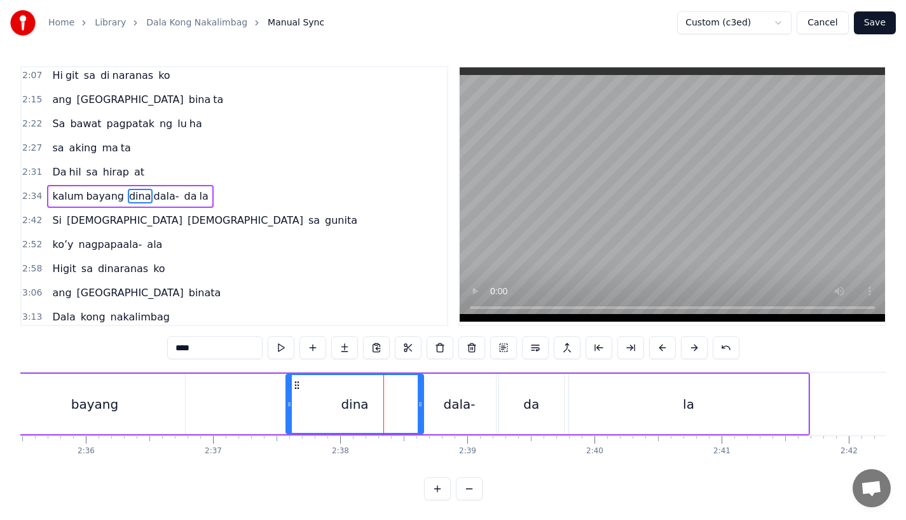
drag, startPoint x: 285, startPoint y: 408, endPoint x: 297, endPoint y: 408, distance: 12.1
click at [292, 408] on icon at bounding box center [289, 404] width 5 height 10
click at [232, 391] on div "kalum [PERSON_NAME]- da la" at bounding box center [365, 403] width 889 height 63
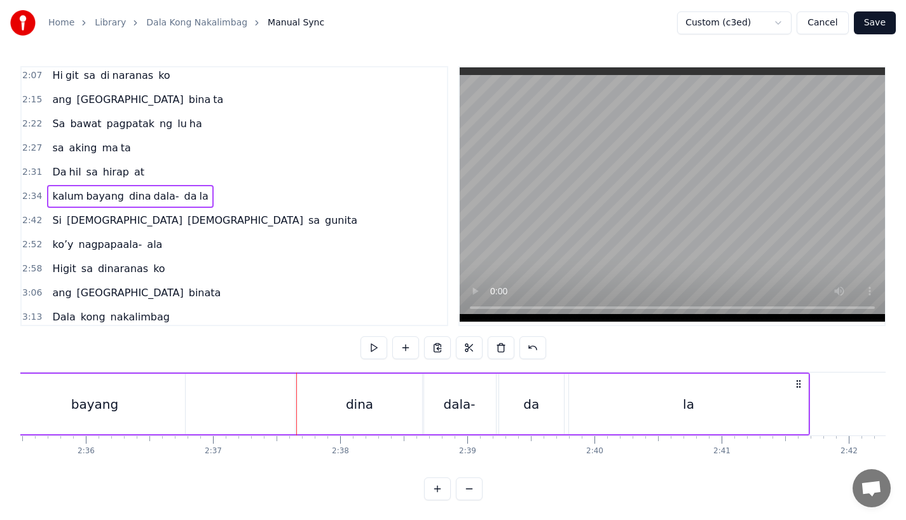
click at [127, 398] on div "bayang" at bounding box center [94, 404] width 181 height 60
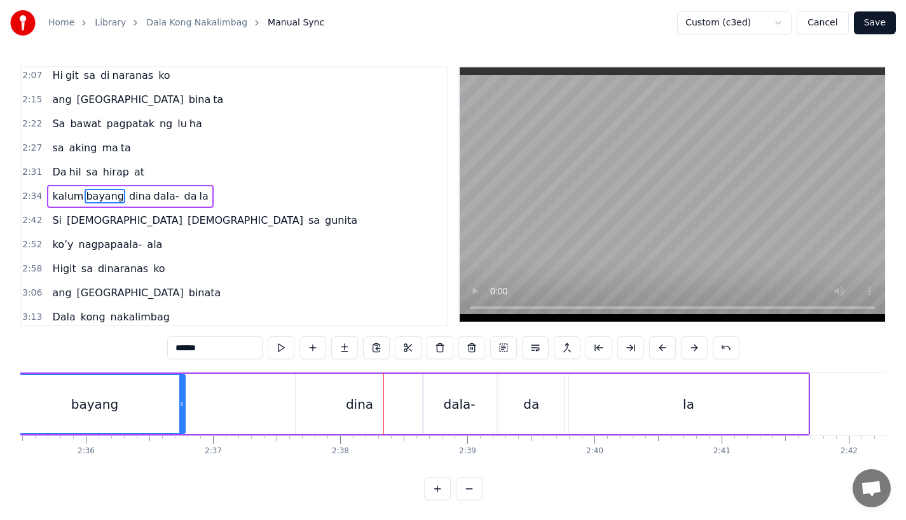
click at [358, 402] on div "dina" at bounding box center [359, 404] width 27 height 19
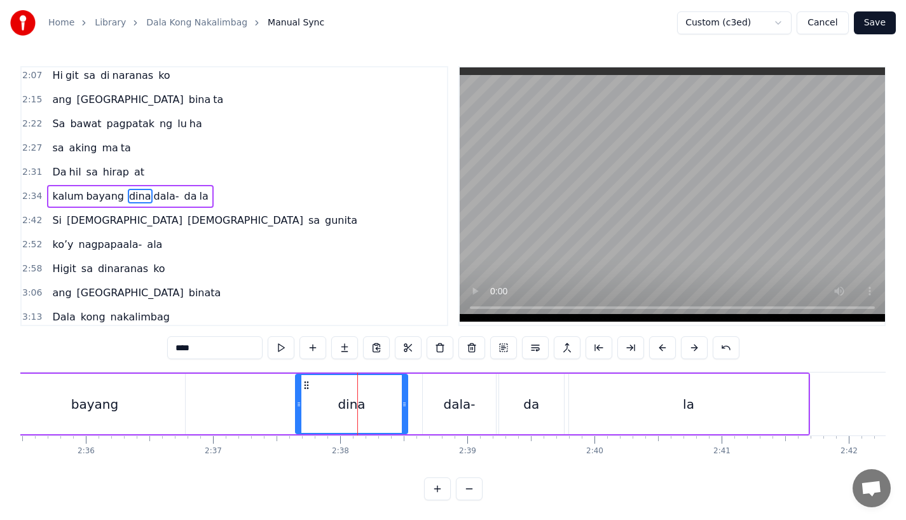
drag, startPoint x: 418, startPoint y: 407, endPoint x: 401, endPoint y: 407, distance: 17.2
click at [402, 407] on icon at bounding box center [404, 404] width 5 height 10
click at [436, 406] on div "dala-" at bounding box center [459, 404] width 73 height 60
type input "*****"
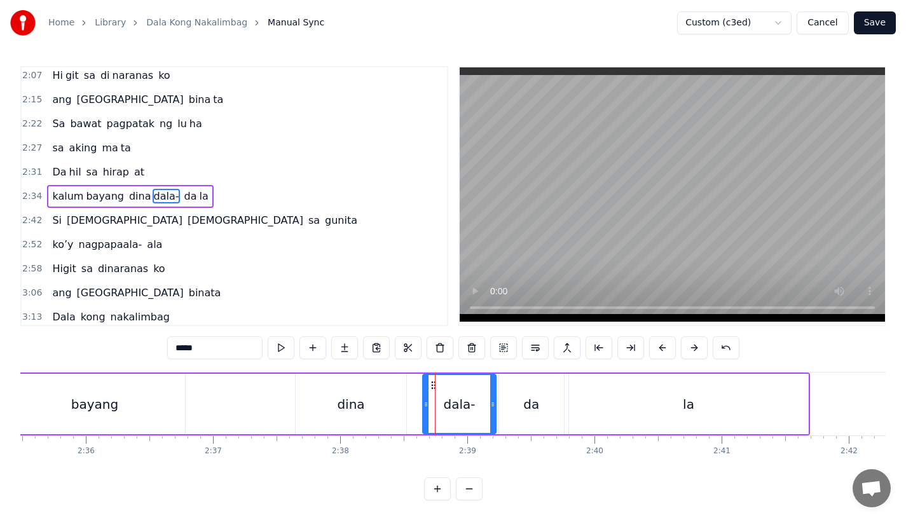
drag, startPoint x: 434, startPoint y: 385, endPoint x: 421, endPoint y: 385, distance: 12.7
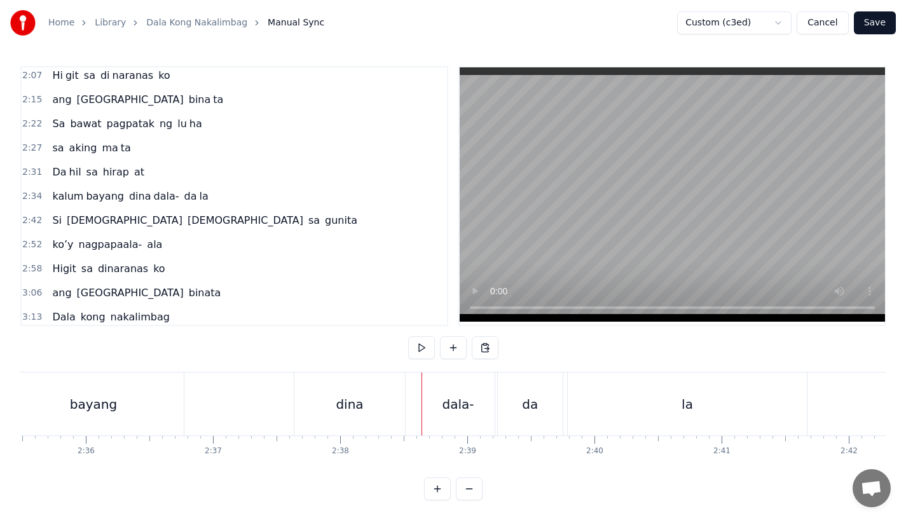
click at [432, 385] on div "dala-" at bounding box center [457, 403] width 73 height 63
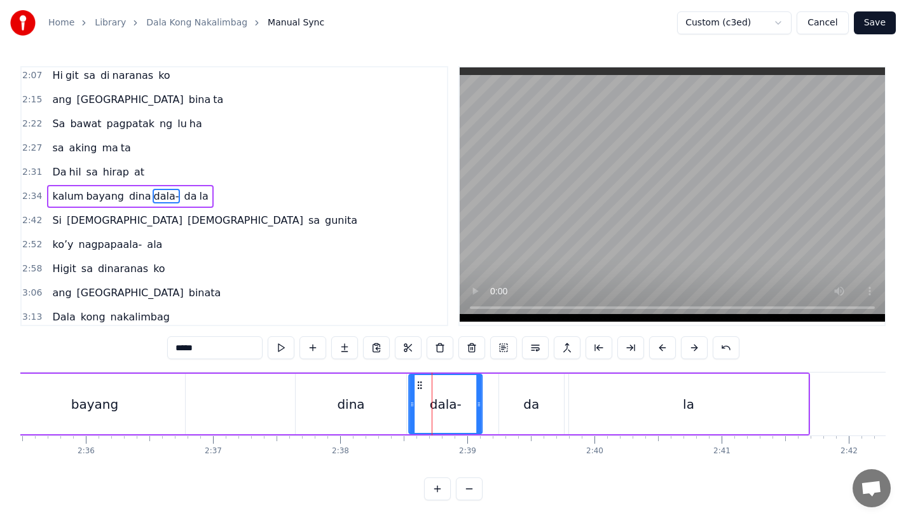
drag, startPoint x: 435, startPoint y: 383, endPoint x: 421, endPoint y: 383, distance: 14.0
click at [421, 383] on icon at bounding box center [419, 385] width 10 height 10
click at [271, 399] on div "kalum [PERSON_NAME]- da la" at bounding box center [365, 403] width 889 height 63
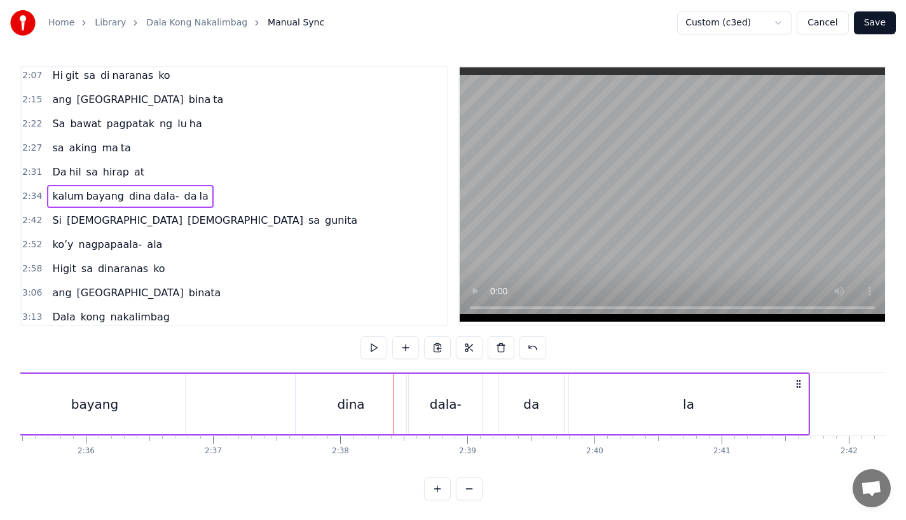
click at [102, 388] on div "bayang" at bounding box center [94, 404] width 181 height 60
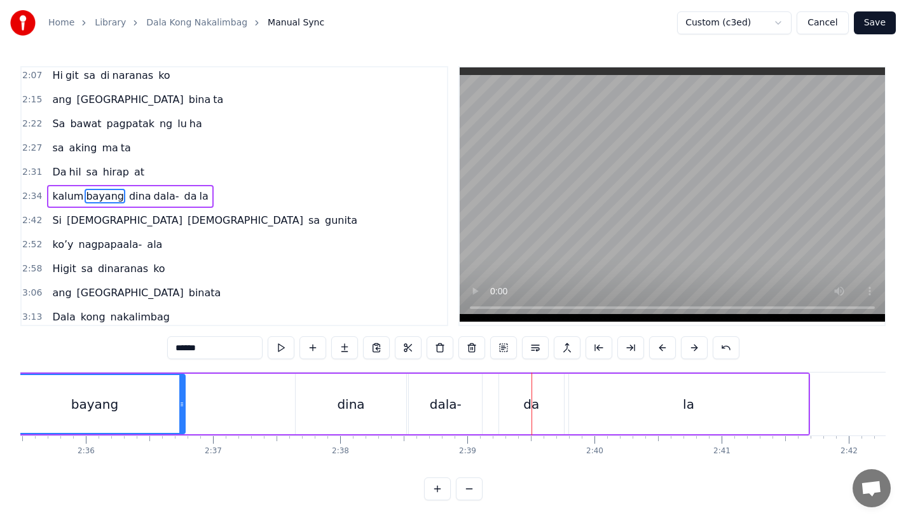
click at [383, 409] on div "dina" at bounding box center [351, 404] width 111 height 60
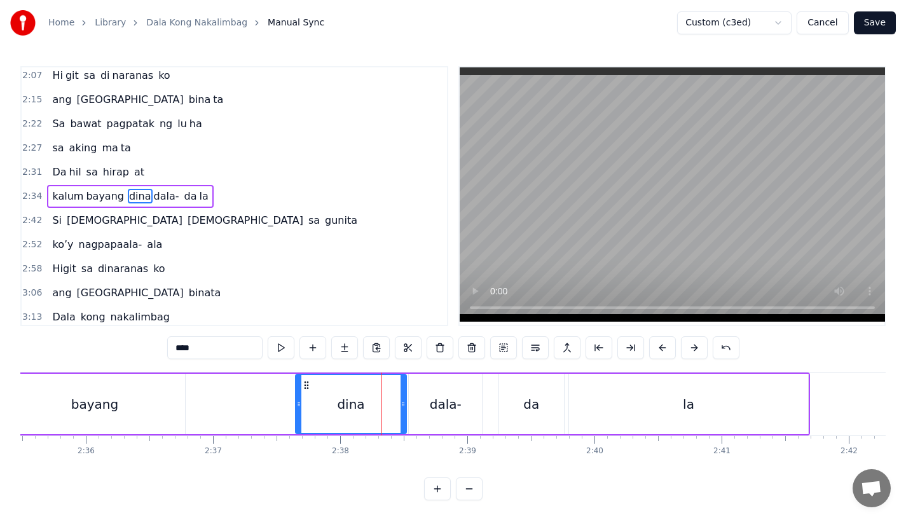
click at [480, 409] on div "dala-" at bounding box center [445, 404] width 73 height 60
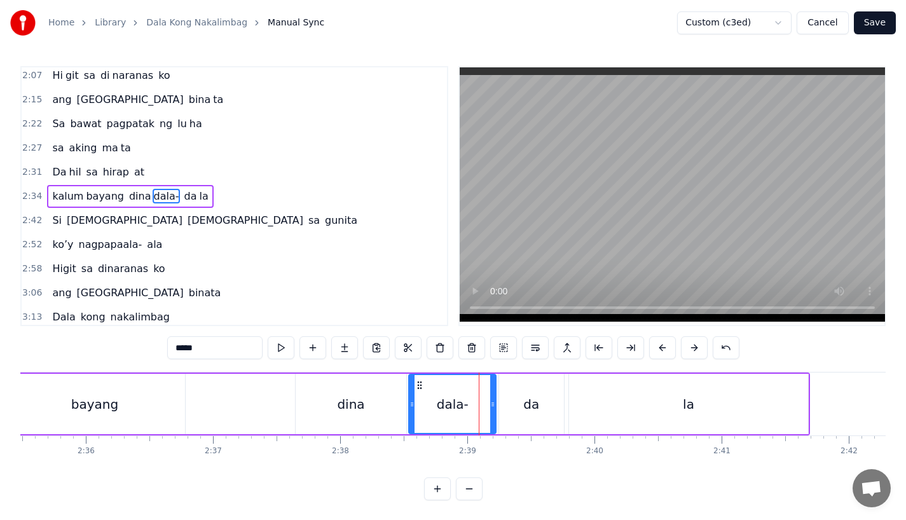
drag, startPoint x: 480, startPoint y: 414, endPoint x: 495, endPoint y: 414, distance: 14.6
click at [495, 414] on div at bounding box center [492, 404] width 5 height 58
click at [529, 411] on div "da" at bounding box center [531, 404] width 16 height 19
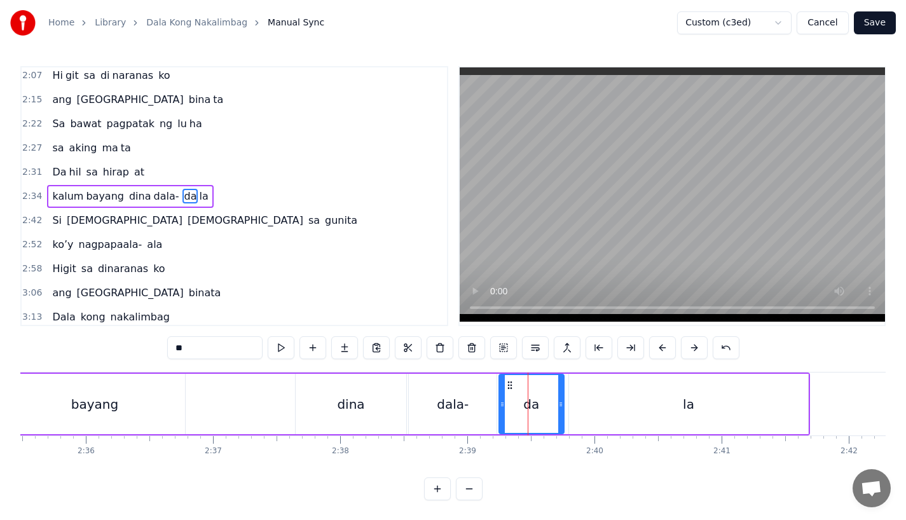
click at [563, 407] on div "da" at bounding box center [531, 404] width 66 height 60
drag, startPoint x: 561, startPoint y: 411, endPoint x: 575, endPoint y: 411, distance: 14.0
click at [566, 411] on div at bounding box center [563, 404] width 5 height 58
click at [589, 411] on div "la" at bounding box center [688, 404] width 239 height 60
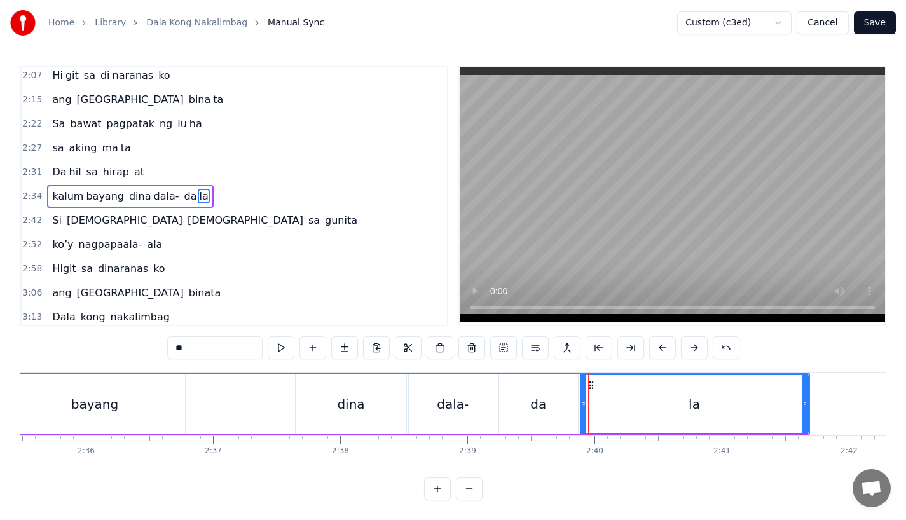
drag, startPoint x: 573, startPoint y: 409, endPoint x: 585, endPoint y: 409, distance: 12.1
click at [585, 409] on div at bounding box center [583, 404] width 5 height 58
click at [434, 407] on div "dala-" at bounding box center [453, 404] width 88 height 60
type input "*****"
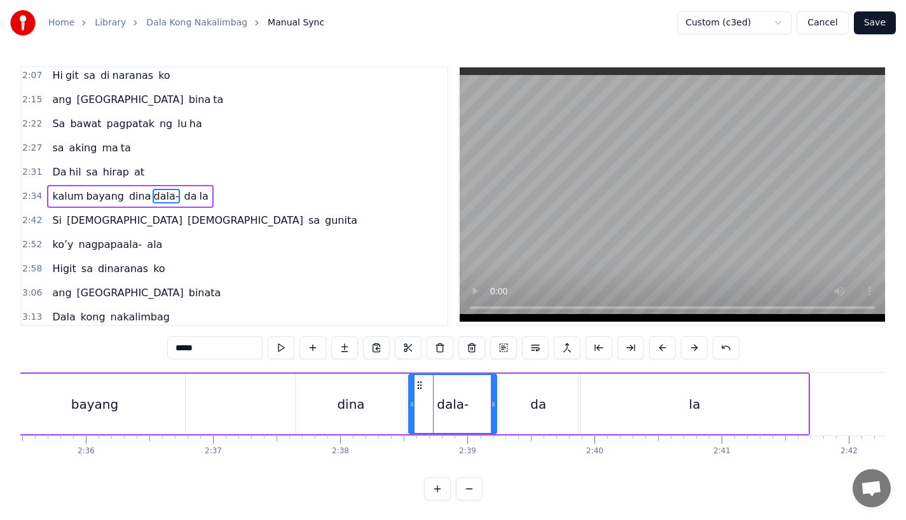
click at [284, 413] on div "kalum [PERSON_NAME]- da la" at bounding box center [365, 403] width 889 height 63
